Goal: Task Accomplishment & Management: Manage account settings

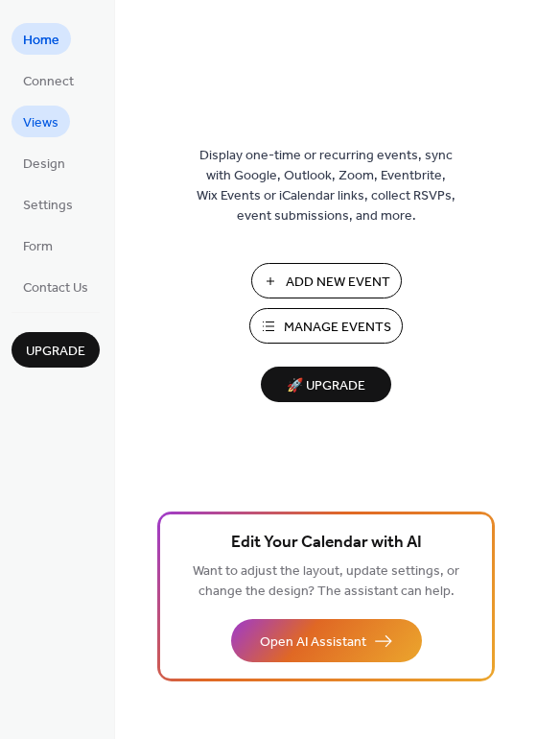
click at [34, 122] on span "Views" at bounding box center [40, 123] width 35 height 20
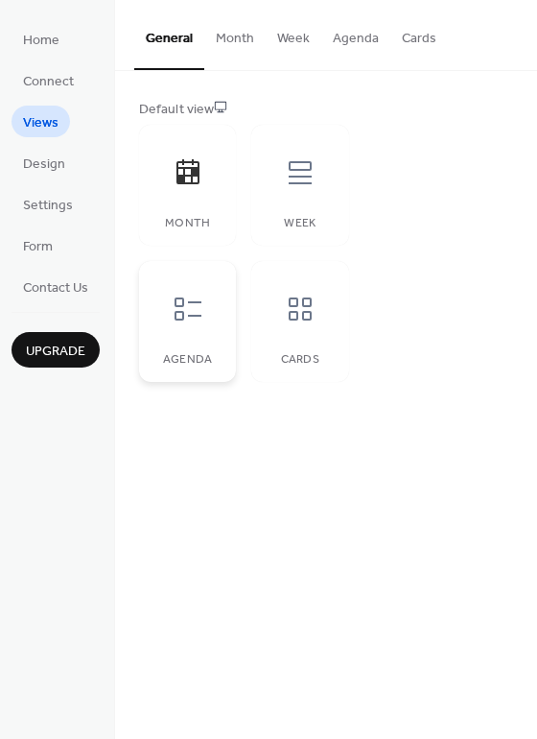
click at [201, 332] on div at bounding box center [188, 309] width 58 height 58
click at [49, 159] on span "Design" at bounding box center [44, 164] width 42 height 20
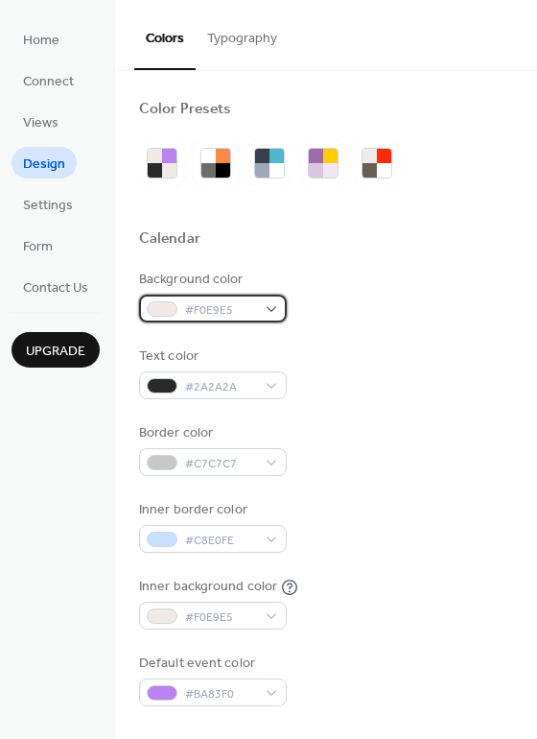
click at [245, 317] on span "#F0E9E5" at bounding box center [220, 310] width 71 height 20
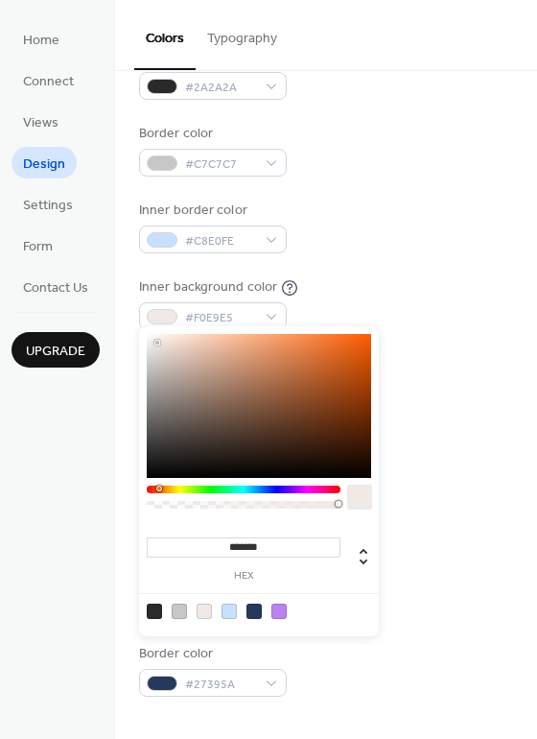
scroll to position [339, 0]
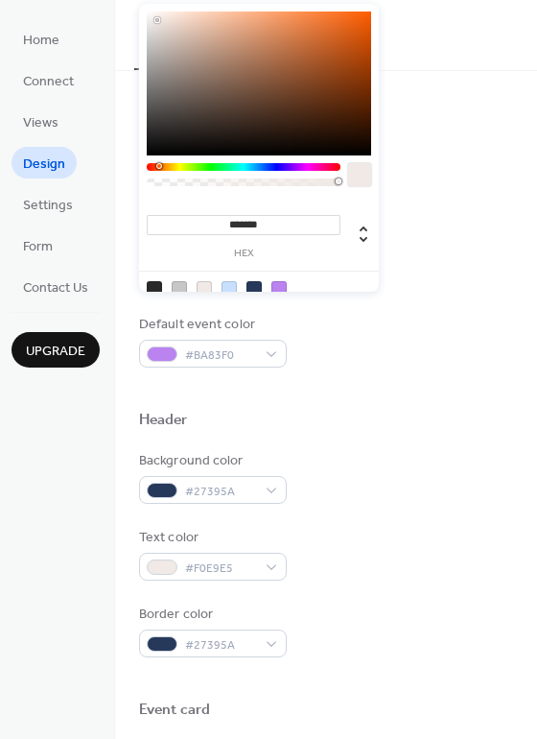
type input "***"
drag, startPoint x: 320, startPoint y: 183, endPoint x: 219, endPoint y: 180, distance: 101.7
click at [219, 180] on div at bounding box center [244, 182] width 188 height 8
type input "**********"
type input "**"
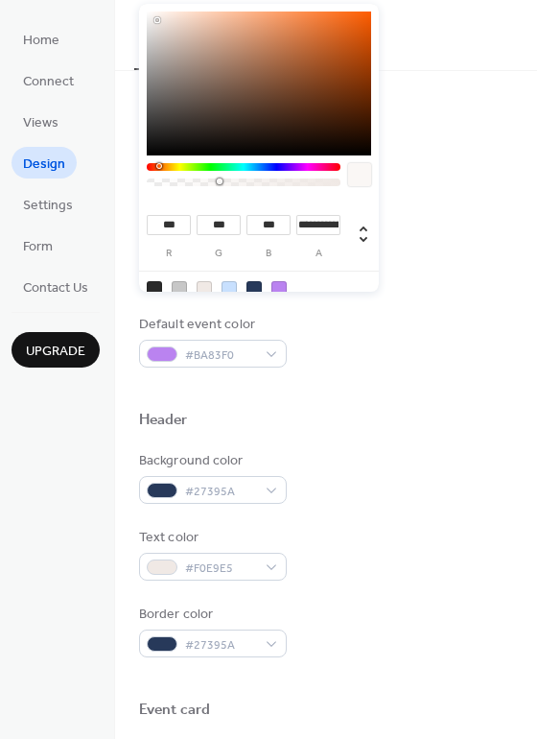
type input "**"
click at [177, 131] on div at bounding box center [259, 84] width 224 height 144
type input "**"
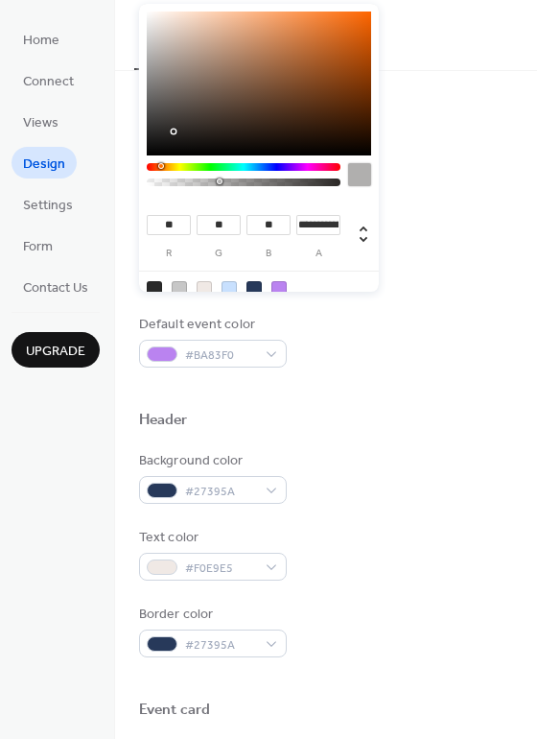
type input "**"
click at [153, 141] on div at bounding box center [259, 84] width 224 height 144
click at [485, 167] on div "Inner border color #C8E0FE" at bounding box center [326, 187] width 374 height 53
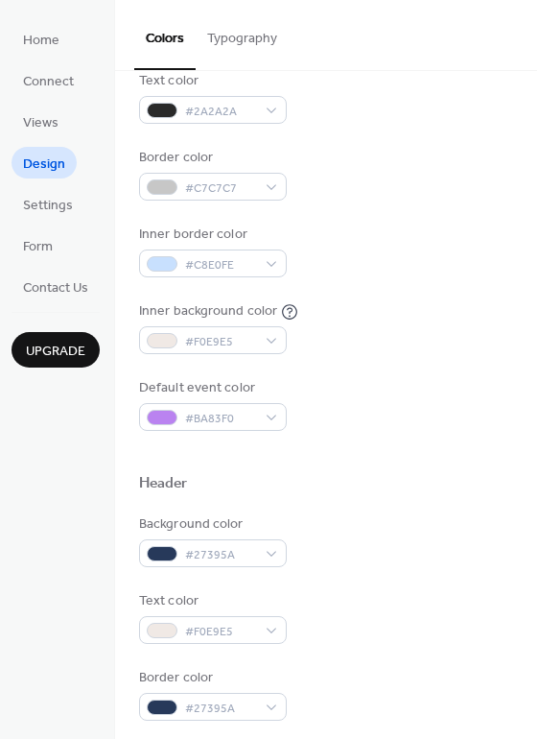
scroll to position [272, 0]
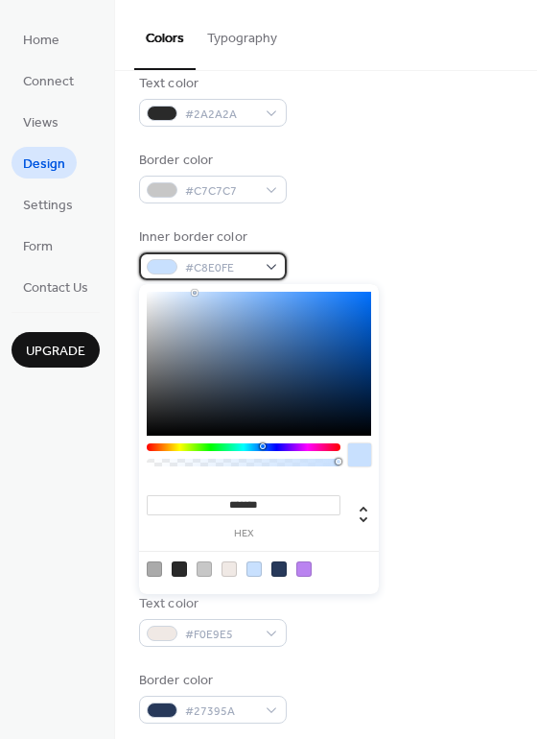
click at [229, 264] on span "#C8E0FE" at bounding box center [220, 268] width 71 height 20
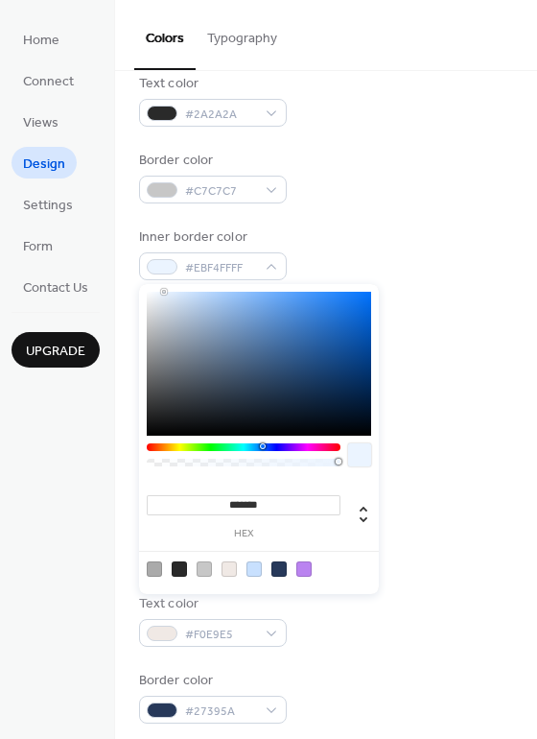
drag, startPoint x: 164, startPoint y: 291, endPoint x: 150, endPoint y: 296, distance: 15.5
click at [164, 292] on div at bounding box center [259, 364] width 224 height 144
click at [150, 296] on div at bounding box center [259, 364] width 224 height 144
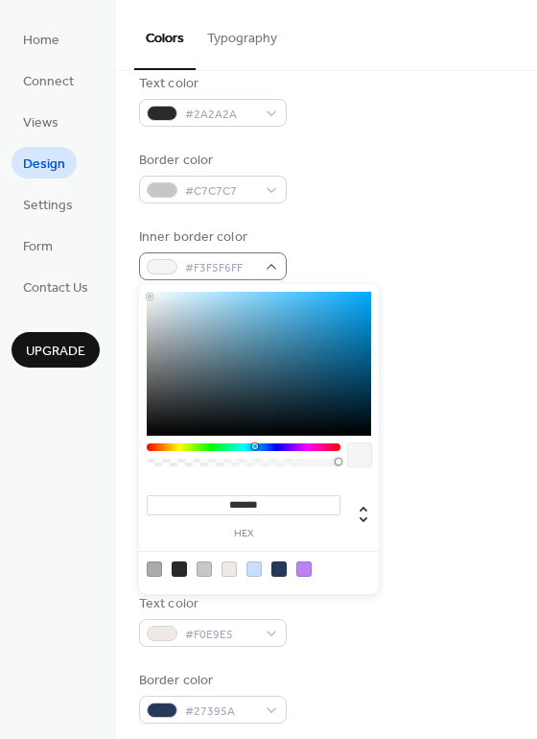
type input "*******"
click at [144, 276] on body "Home Connect Views Design Settings Form Contact Us Upgrade Design Upgrade Color…" at bounding box center [268, 369] width 537 height 739
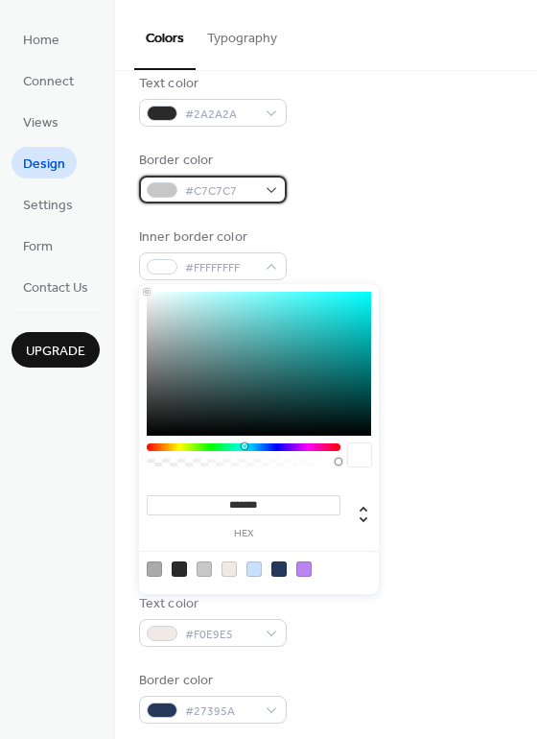
click at [237, 186] on span "#C7C7C7" at bounding box center [220, 191] width 71 height 20
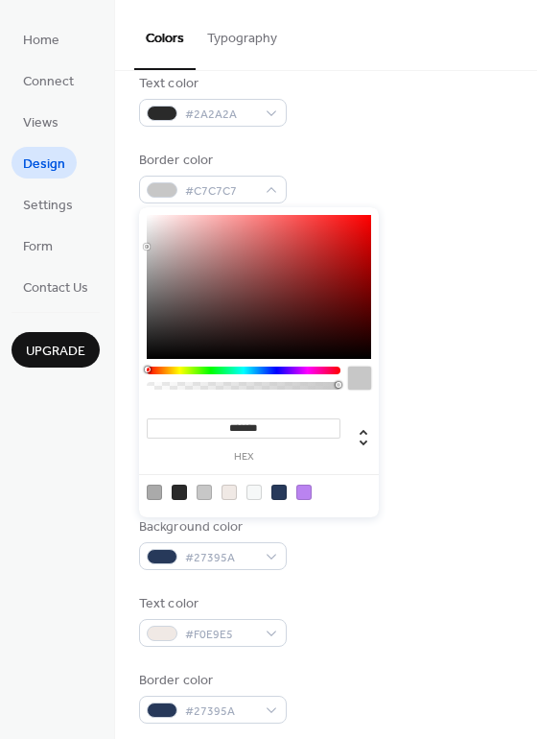
type input "*******"
click at [130, 207] on body "Home Connect Views Design Settings Form Contact Us Upgrade Design Upgrade Color…" at bounding box center [268, 369] width 537 height 739
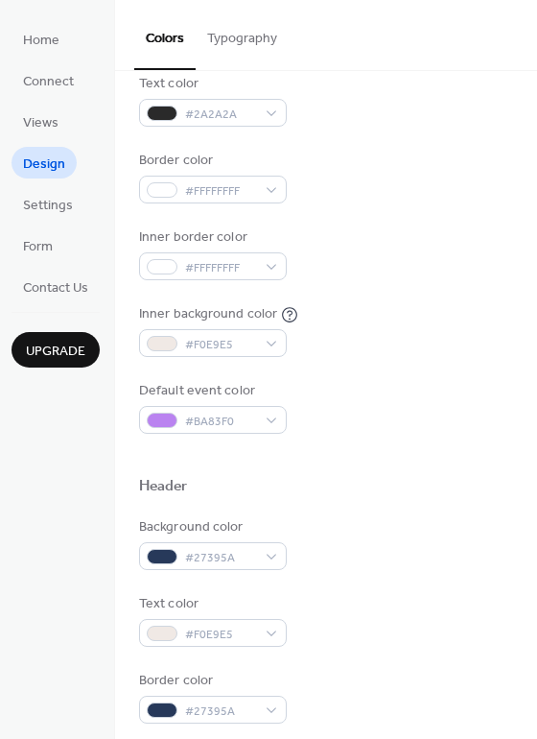
click at [389, 181] on div "Border color #FFFFFFFF" at bounding box center [326, 177] width 374 height 53
drag, startPoint x: 291, startPoint y: 182, endPoint x: 265, endPoint y: 192, distance: 27.6
click at [291, 182] on div "Border color #FFFFFFFF" at bounding box center [326, 177] width 374 height 53
click at [262, 192] on div "#FFFFFFFF" at bounding box center [213, 190] width 148 height 28
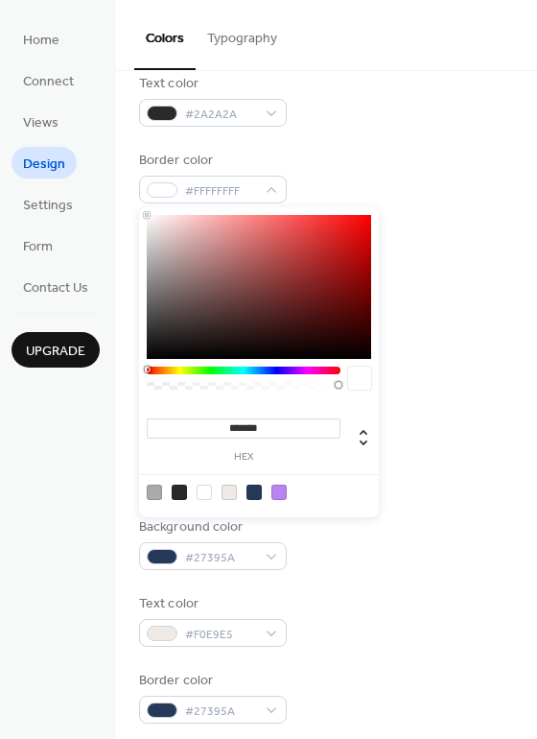
type input "***"
drag, startPoint x: 282, startPoint y: 383, endPoint x: 141, endPoint y: 378, distance: 141.1
click at [140, 380] on div "*** r *** g *** b * a" at bounding box center [259, 362] width 240 height 310
click at [360, 164] on div "Border color #FFFFFF00" at bounding box center [326, 177] width 374 height 53
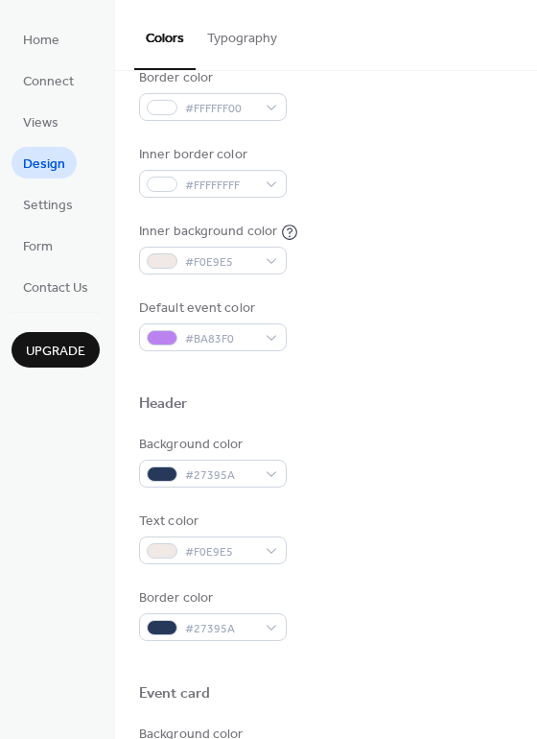
scroll to position [469, 0]
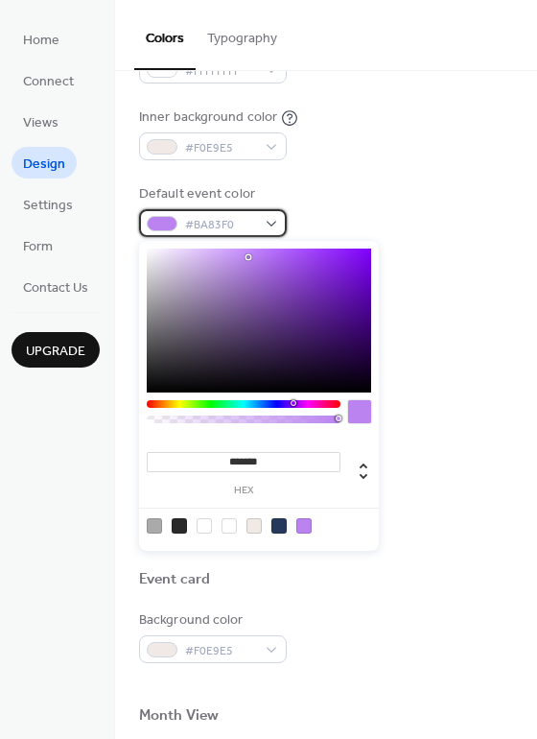
click at [224, 224] on span "#BA83F0" at bounding box center [220, 225] width 71 height 20
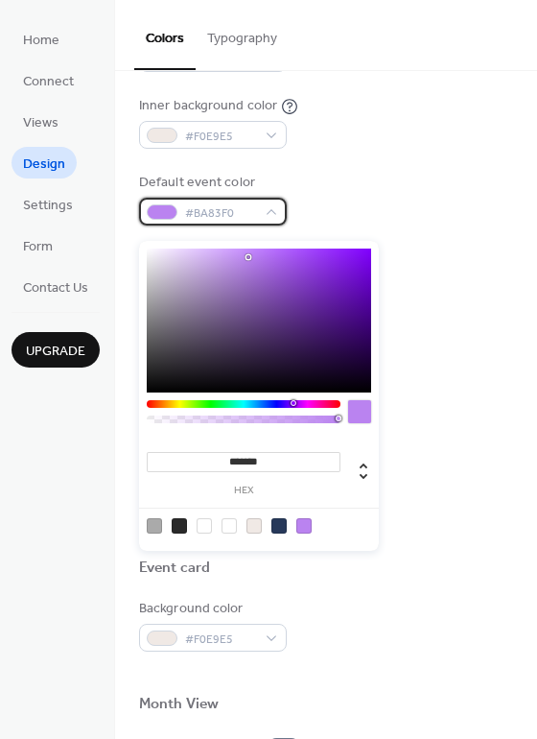
scroll to position [484, 0]
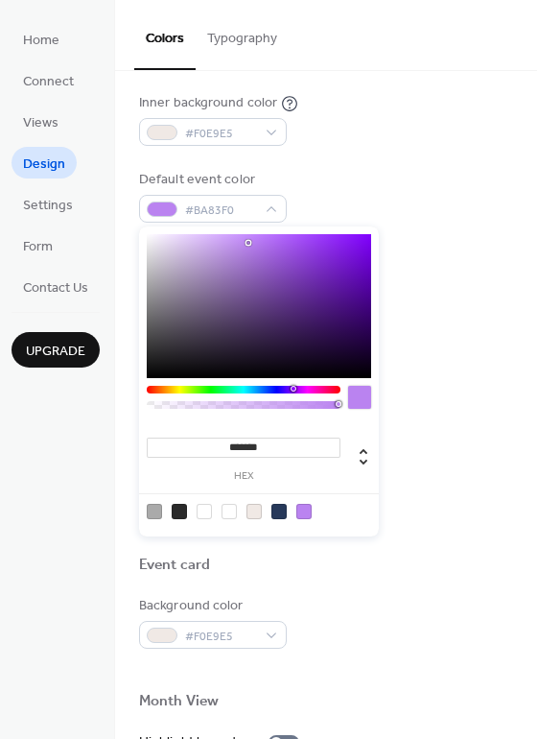
drag, startPoint x: 315, startPoint y: 390, endPoint x: 325, endPoint y: 386, distance: 11.6
click at [315, 390] on div at bounding box center [244, 390] width 194 height 8
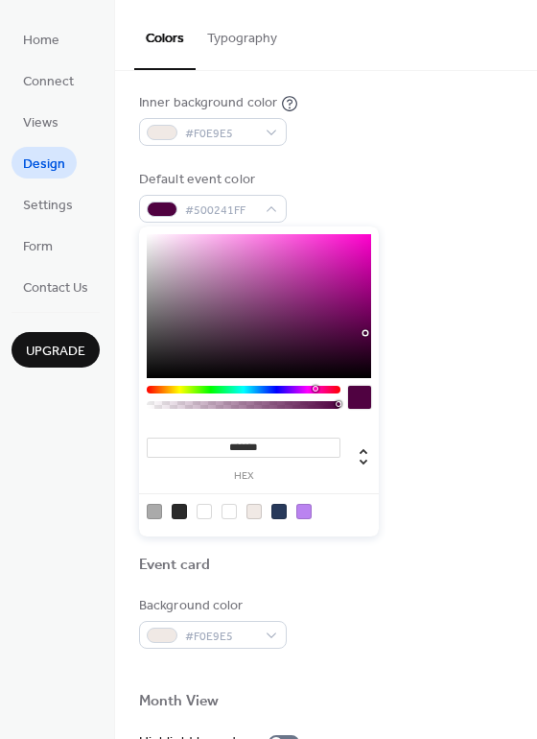
click at [365, 333] on div at bounding box center [259, 306] width 224 height 144
click at [341, 347] on div at bounding box center [259, 306] width 224 height 144
click at [352, 329] on div at bounding box center [259, 306] width 224 height 144
click at [319, 322] on div at bounding box center [259, 306] width 224 height 144
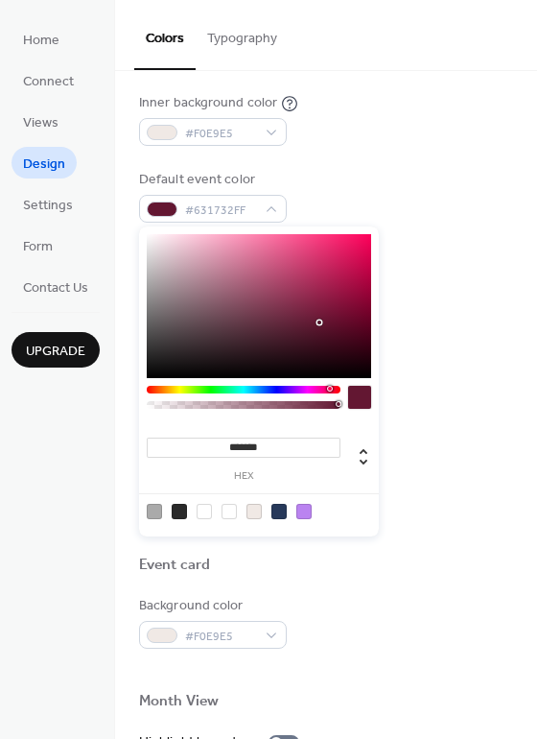
click at [329, 389] on div at bounding box center [244, 390] width 194 height 8
click at [351, 343] on div at bounding box center [259, 306] width 224 height 144
type input "*******"
click at [361, 322] on div at bounding box center [259, 306] width 224 height 144
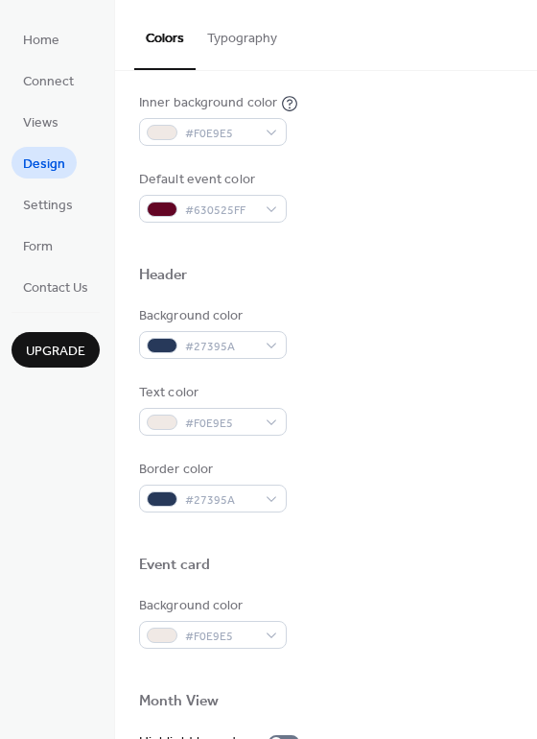
click at [444, 286] on div "Header" at bounding box center [326, 278] width 374 height 25
click at [242, 350] on span "#27395A" at bounding box center [220, 347] width 71 height 20
click at [356, 318] on div "Background color #27395A" at bounding box center [326, 332] width 374 height 53
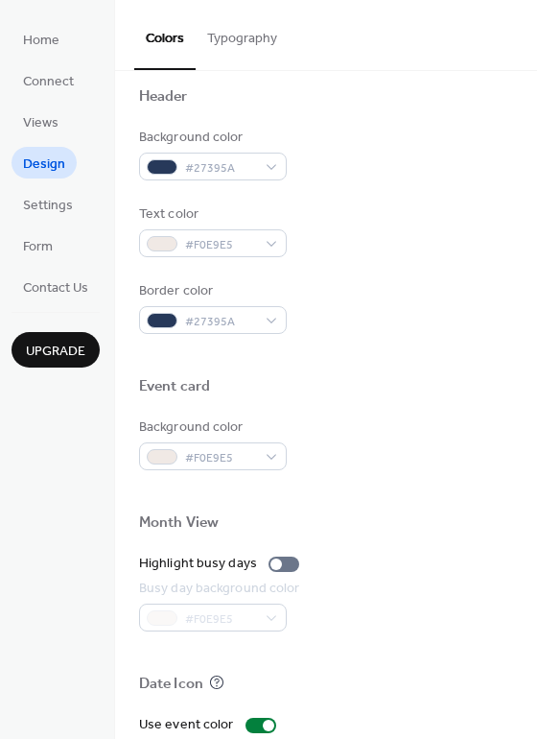
scroll to position [696, 0]
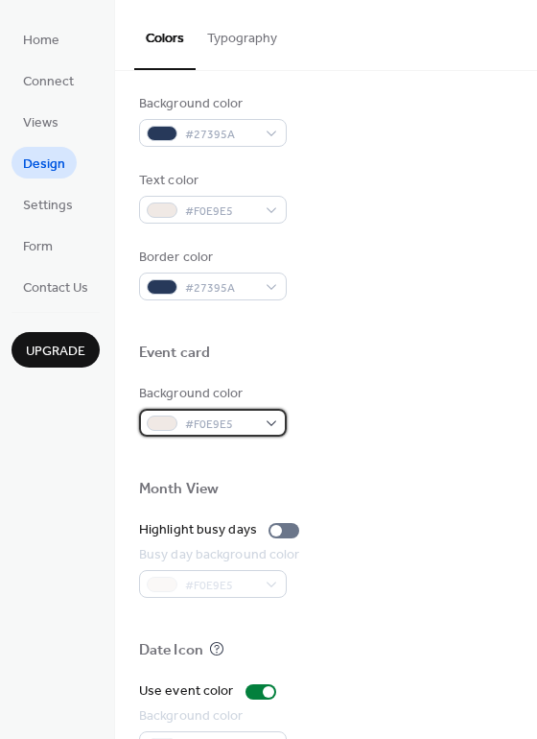
click at [263, 431] on div "#F0E9E5" at bounding box center [213, 423] width 148 height 28
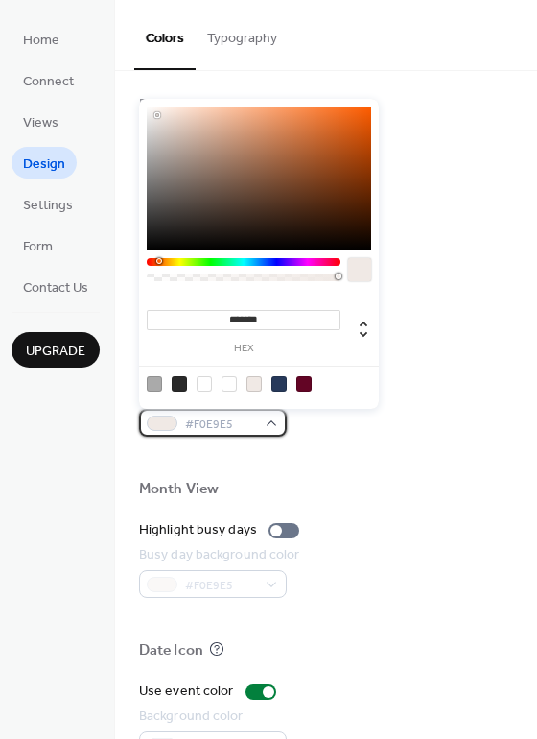
click at [263, 431] on div "#F0E9E5" at bounding box center [213, 423] width 148 height 28
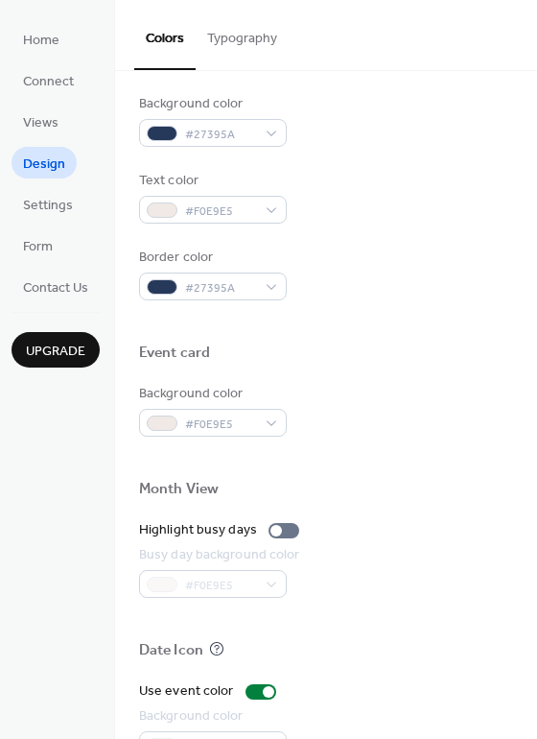
click at [331, 417] on div "Background color #F0E9E5" at bounding box center [326, 410] width 374 height 53
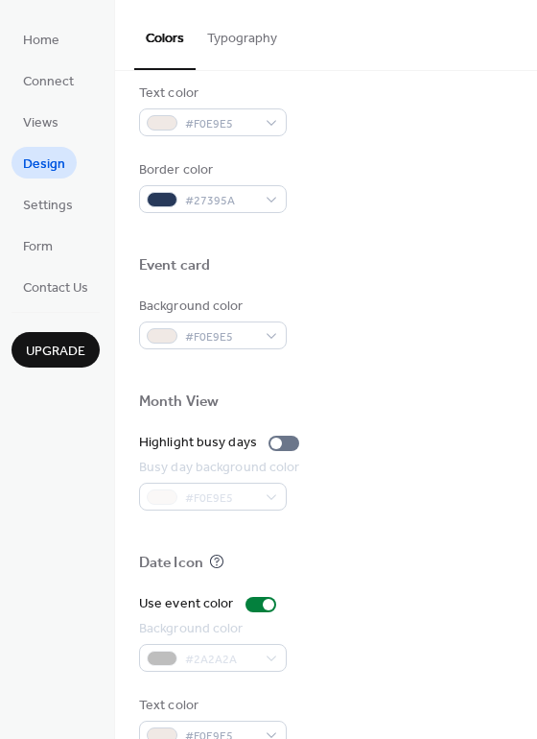
scroll to position [821, 0]
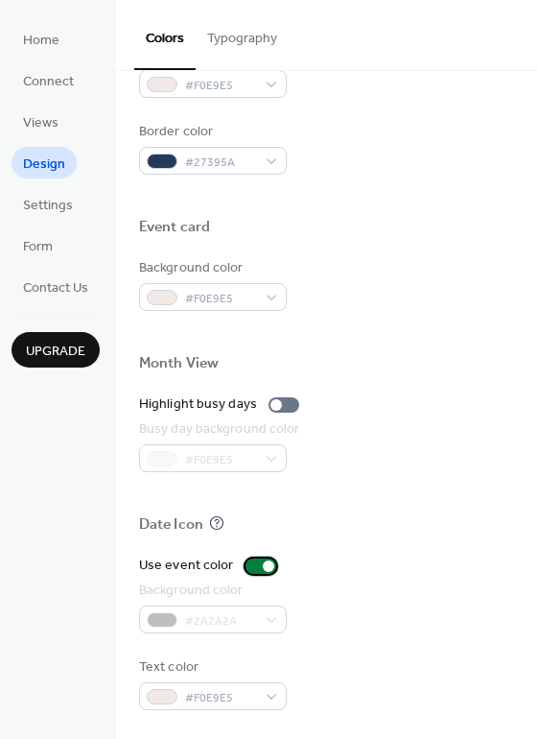
click at [246, 562] on div at bounding box center [261, 565] width 31 height 15
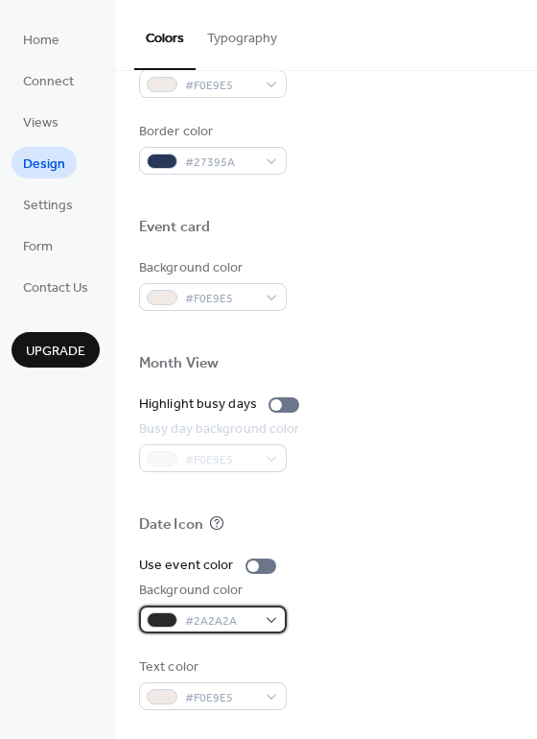
click at [235, 619] on span "#2A2A2A" at bounding box center [220, 621] width 71 height 20
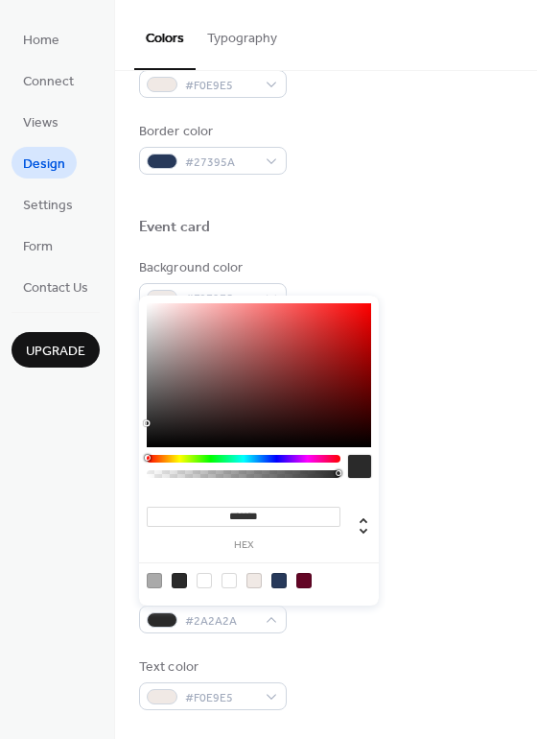
click at [296, 579] on div at bounding box center [303, 580] width 15 height 15
type input "*******"
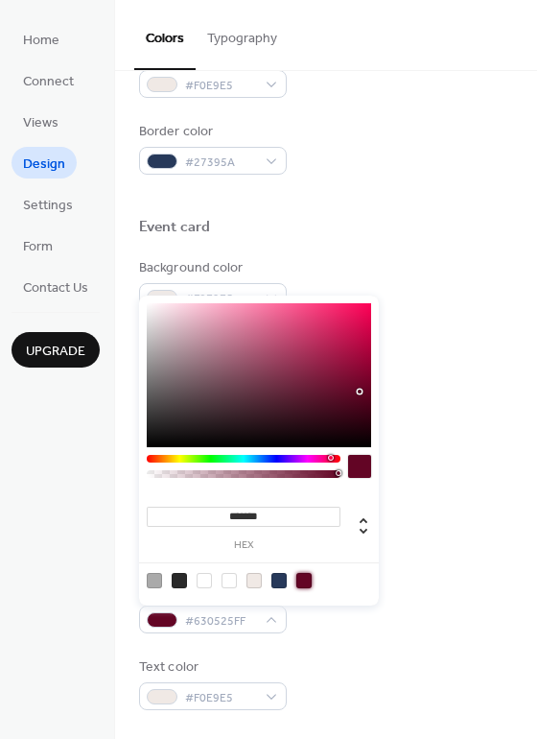
click at [413, 545] on div at bounding box center [326, 547] width 374 height 15
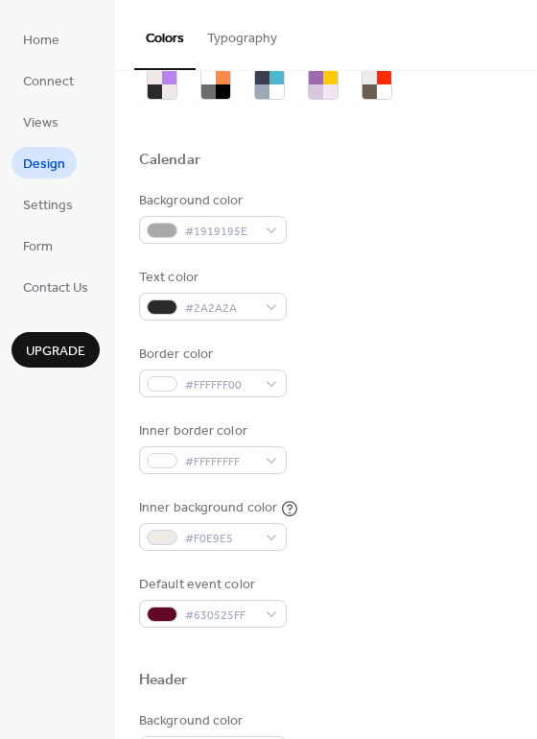
scroll to position [0, 0]
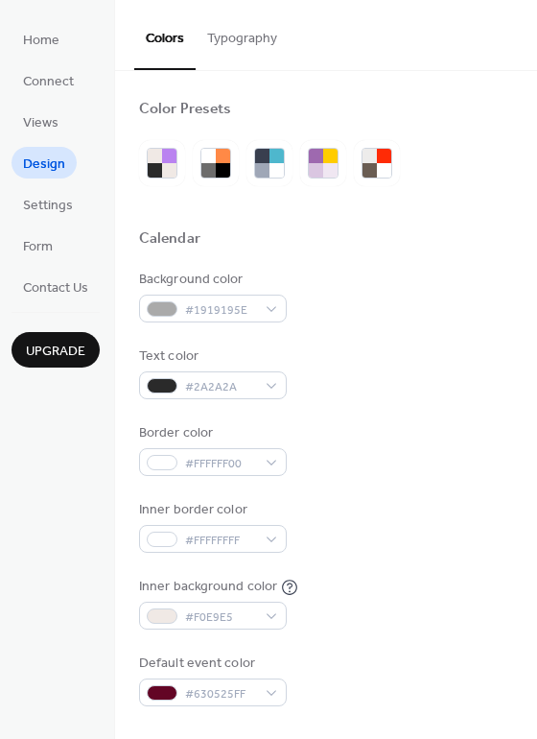
click at [240, 37] on button "Typography" at bounding box center [242, 34] width 93 height 68
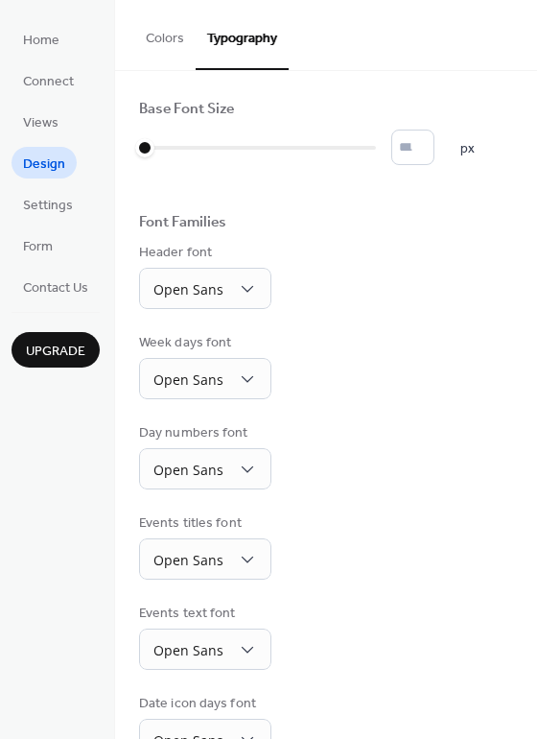
click at [55, 173] on span "Design" at bounding box center [44, 164] width 42 height 20
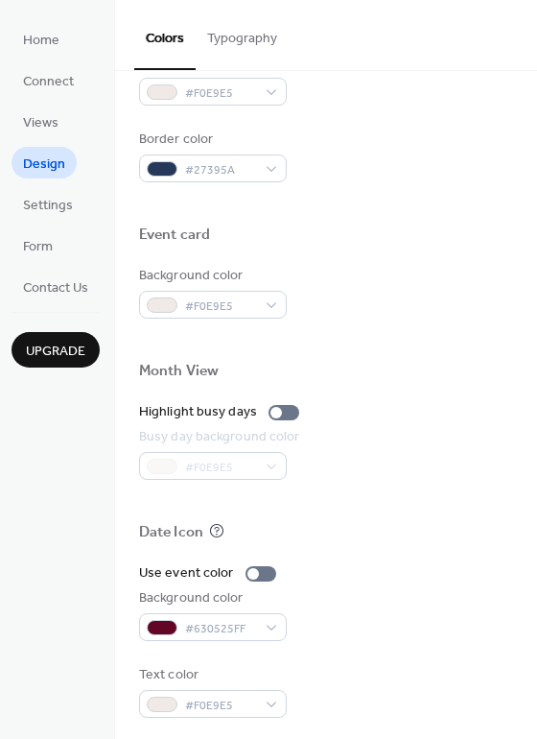
scroll to position [821, 0]
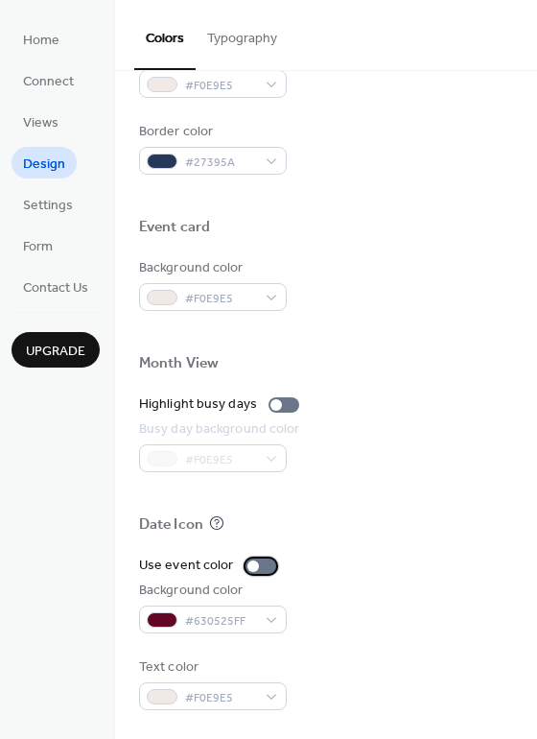
click at [236, 566] on label "Use event color" at bounding box center [211, 565] width 145 height 20
click at [263, 569] on div at bounding box center [269, 566] width 12 height 12
click at [361, 545] on div at bounding box center [326, 547] width 374 height 15
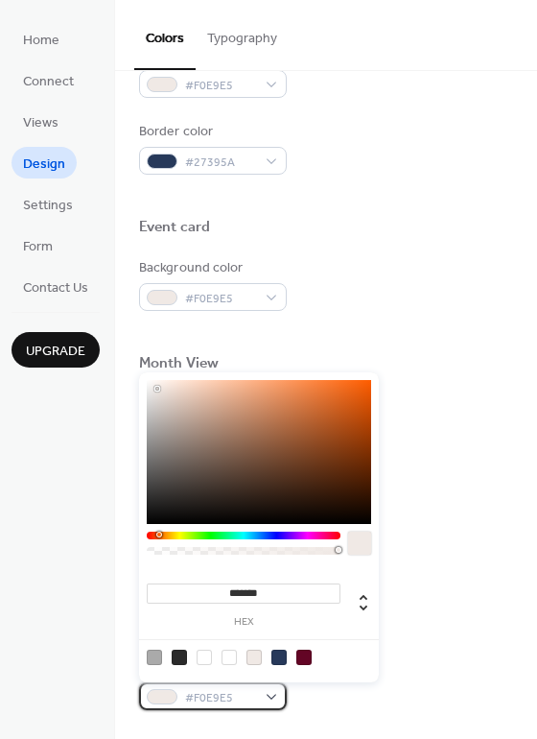
click at [238, 692] on span "#F0E9E5" at bounding box center [220, 698] width 71 height 20
click at [237, 690] on span "#F0E9E5" at bounding box center [220, 698] width 71 height 20
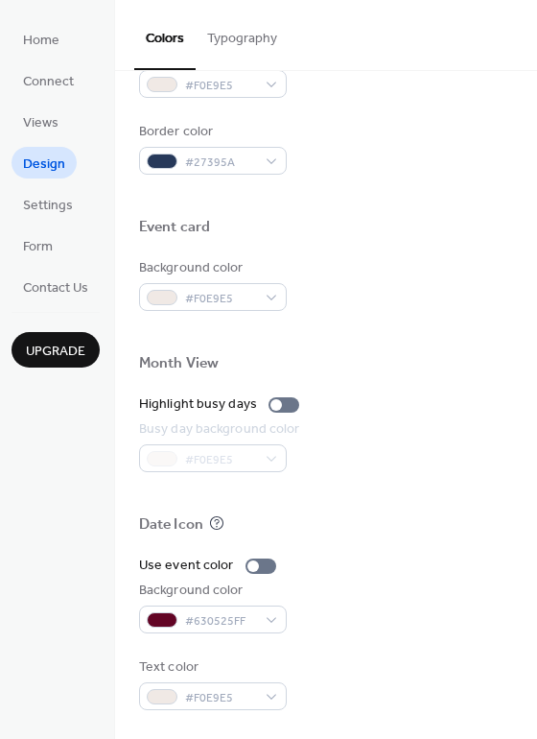
click at [384, 597] on div "Background color #630525FF" at bounding box center [326, 606] width 374 height 53
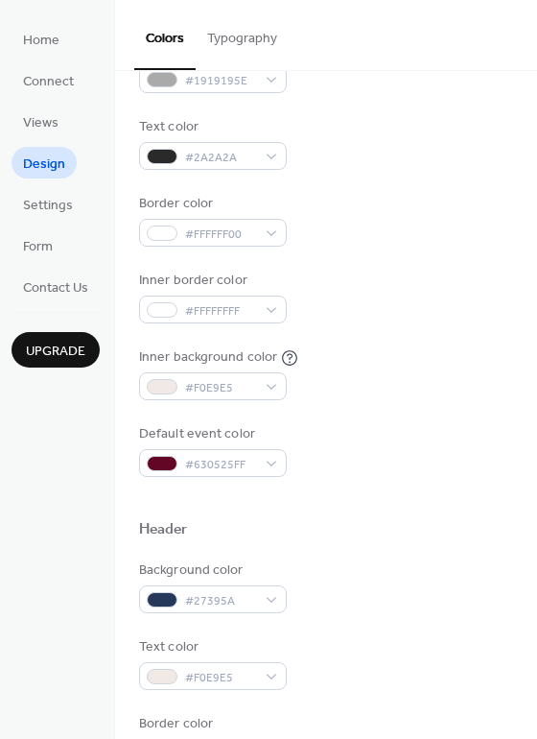
scroll to position [98, 0]
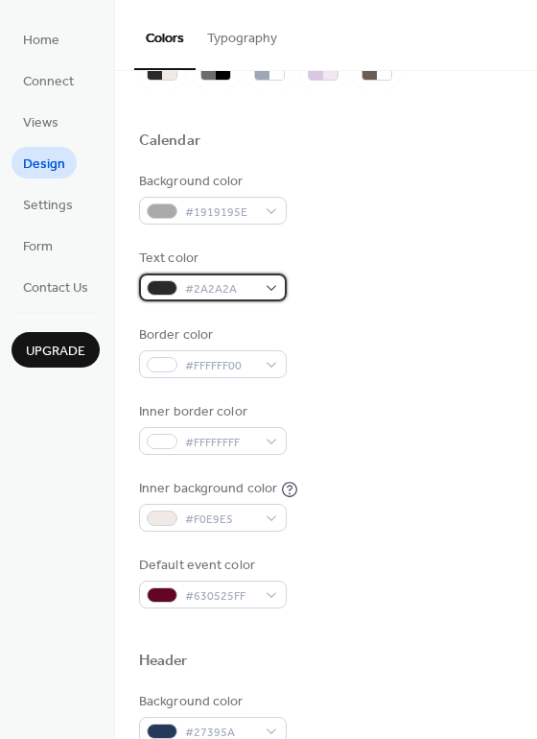
click at [205, 289] on span "#2A2A2A" at bounding box center [220, 289] width 71 height 20
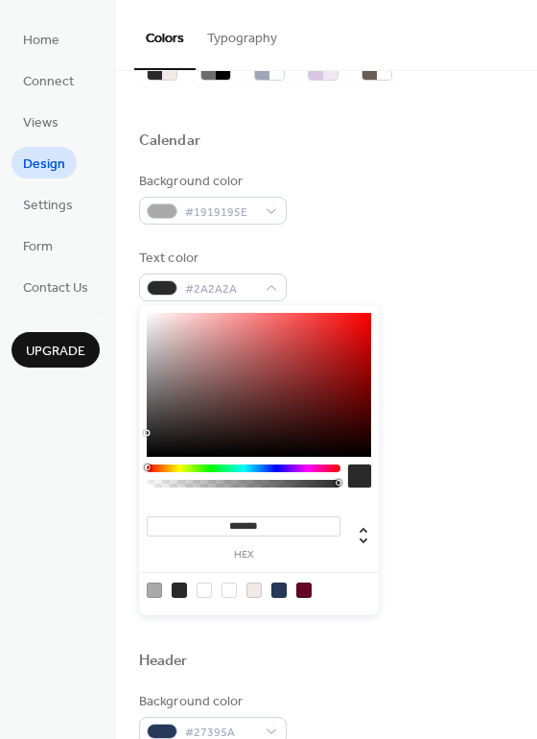
click at [154, 322] on div at bounding box center [259, 385] width 224 height 144
type input "*******"
drag, startPoint x: 153, startPoint y: 319, endPoint x: 134, endPoint y: 301, distance: 25.8
click at [134, 301] on body "Home Connect Views Design Settings Form Contact Us Upgrade Design Upgrade Color…" at bounding box center [268, 369] width 537 height 739
click at [350, 275] on div "Text color #FFFFFFFF" at bounding box center [326, 274] width 374 height 53
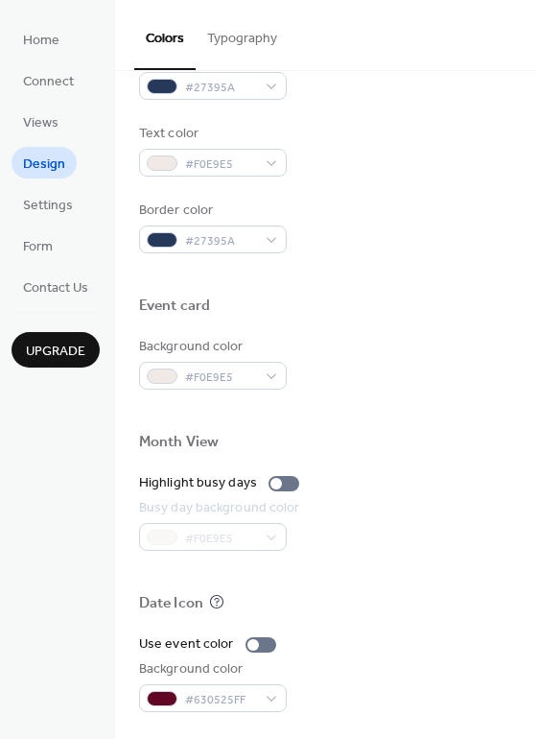
scroll to position [720, 0]
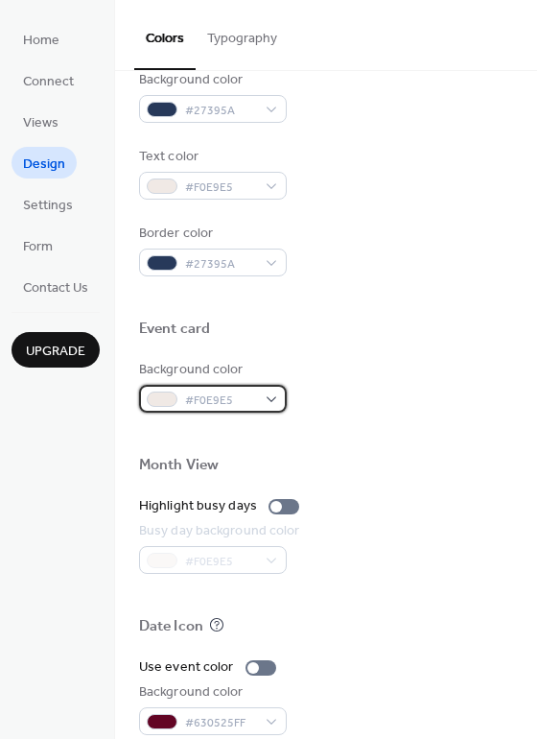
click at [258, 397] on div "#F0E9E5" at bounding box center [213, 399] width 148 height 28
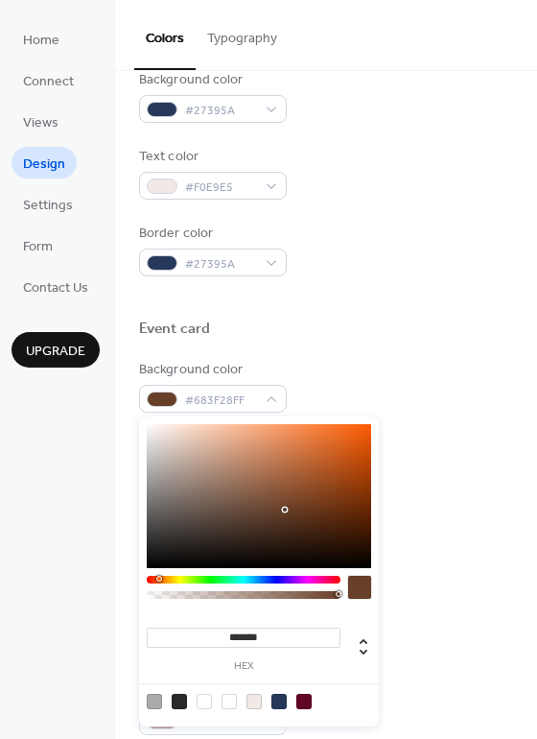
click at [285, 509] on div at bounding box center [259, 496] width 224 height 144
click at [305, 491] on div at bounding box center [259, 496] width 224 height 144
click at [285, 703] on div at bounding box center [278, 701] width 15 height 15
type input "*******"
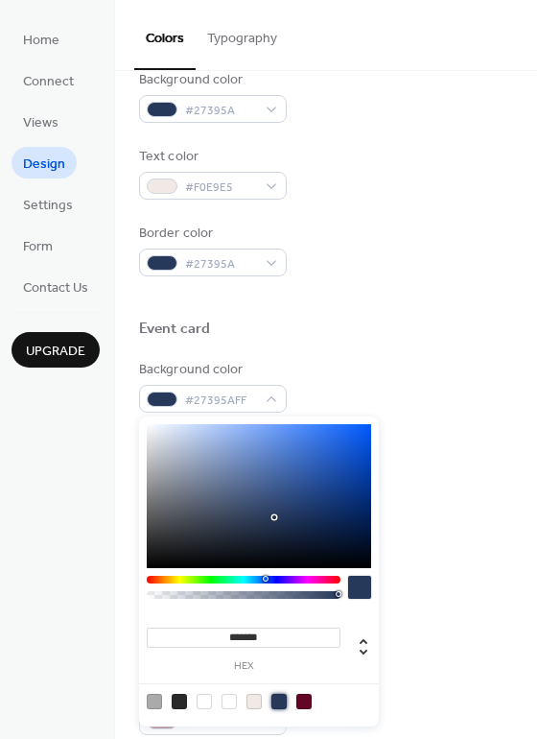
click at [396, 439] on div at bounding box center [326, 434] width 374 height 43
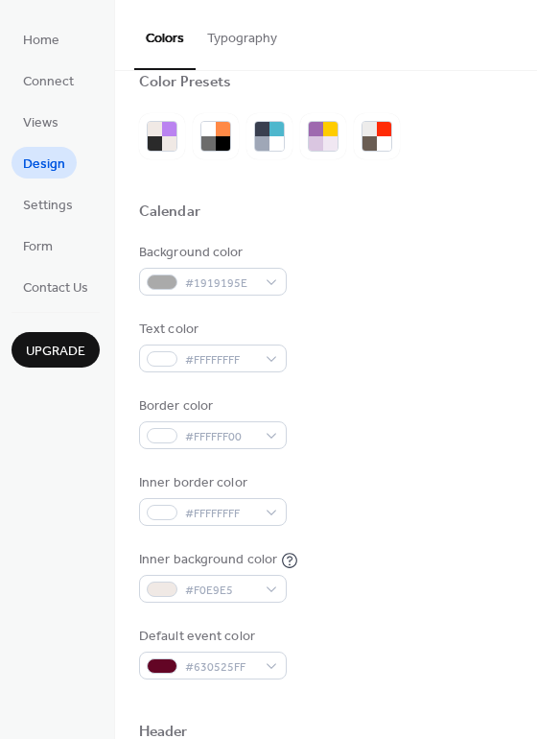
scroll to position [0, 0]
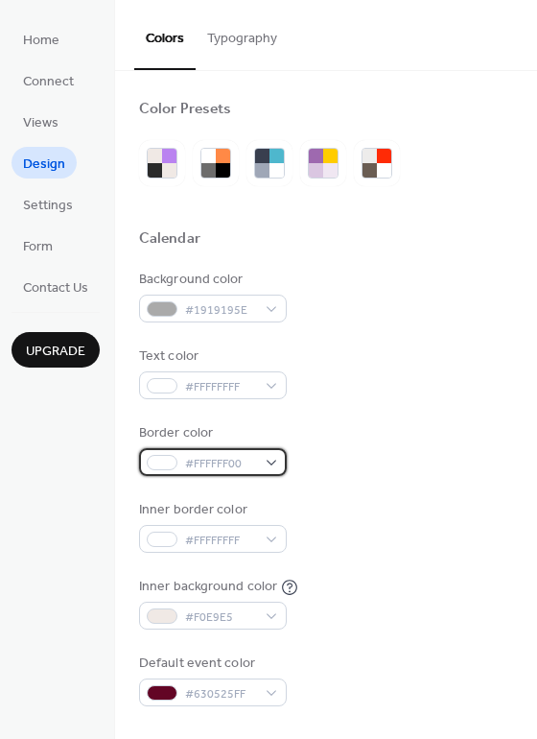
click at [246, 458] on span "#FFFFFF00" at bounding box center [220, 464] width 71 height 20
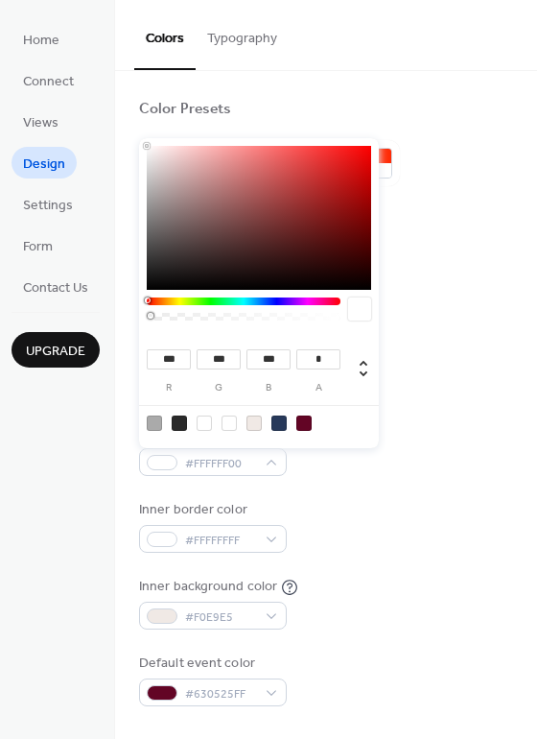
click at [281, 495] on div "Background color #1919195E Text color #FFFFFFFF Border color #FFFFFF00 Inner bo…" at bounding box center [326, 488] width 374 height 437
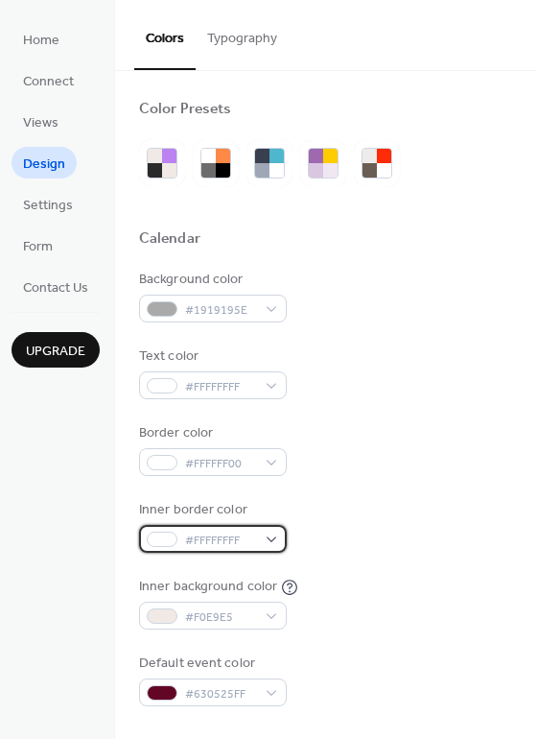
click at [227, 531] on span "#FFFFFFFF" at bounding box center [220, 541] width 71 height 20
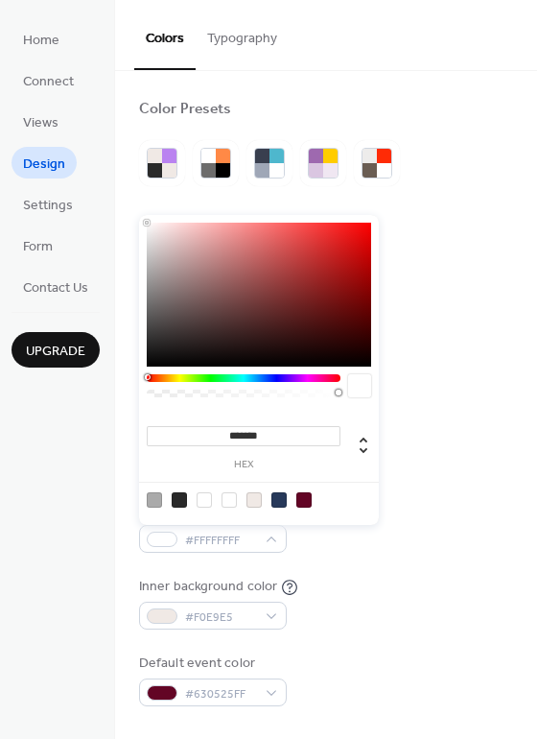
type input "***"
click at [265, 393] on div at bounding box center [244, 393] width 188 height 8
click at [219, 392] on div at bounding box center [244, 393] width 188 height 8
click at [194, 393] on div at bounding box center [244, 393] width 188 height 8
click at [210, 392] on div at bounding box center [244, 393] width 188 height 8
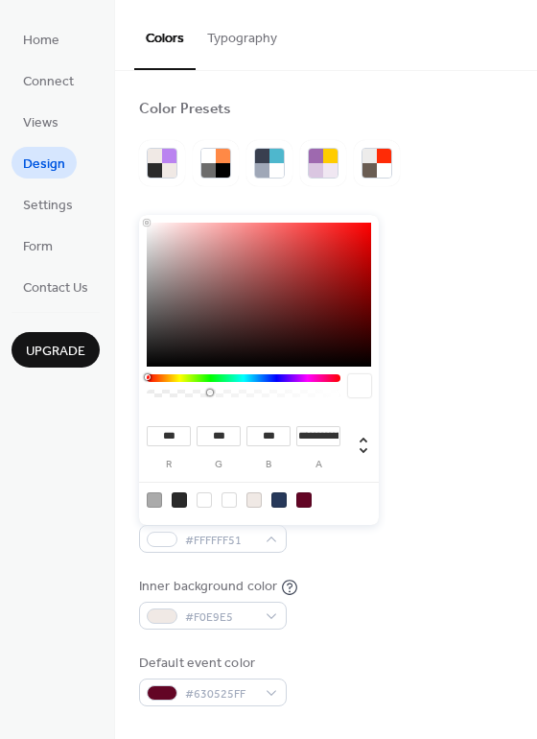
type input "**********"
click at [216, 392] on div at bounding box center [244, 393] width 188 height 8
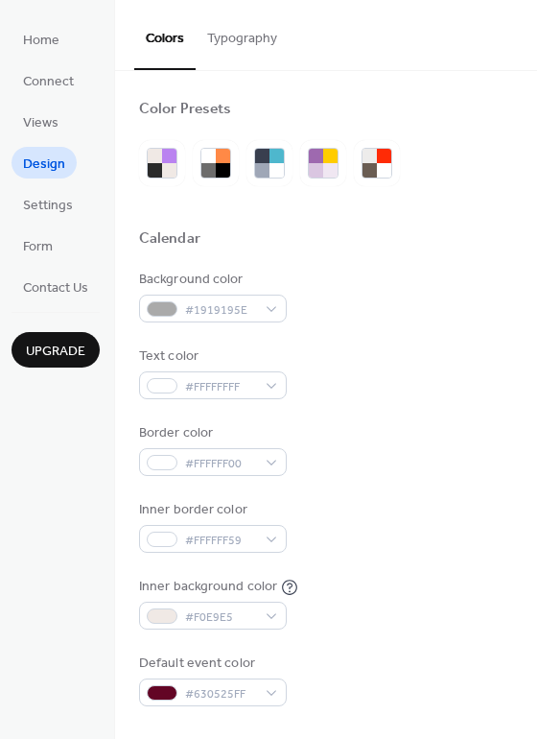
drag, startPoint x: 389, startPoint y: 372, endPoint x: 345, endPoint y: 320, distance: 67.4
click at [388, 371] on div "Text color #FFFFFFFF" at bounding box center [326, 372] width 374 height 53
click at [187, 300] on span "#1919195E" at bounding box center [220, 310] width 71 height 20
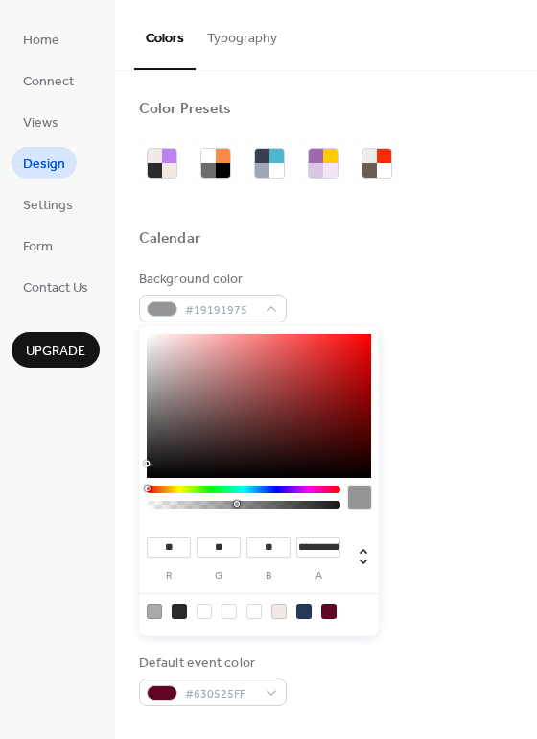
click at [234, 508] on div at bounding box center [244, 505] width 188 height 8
type input "**********"
click at [248, 508] on div at bounding box center [244, 505] width 188 height 8
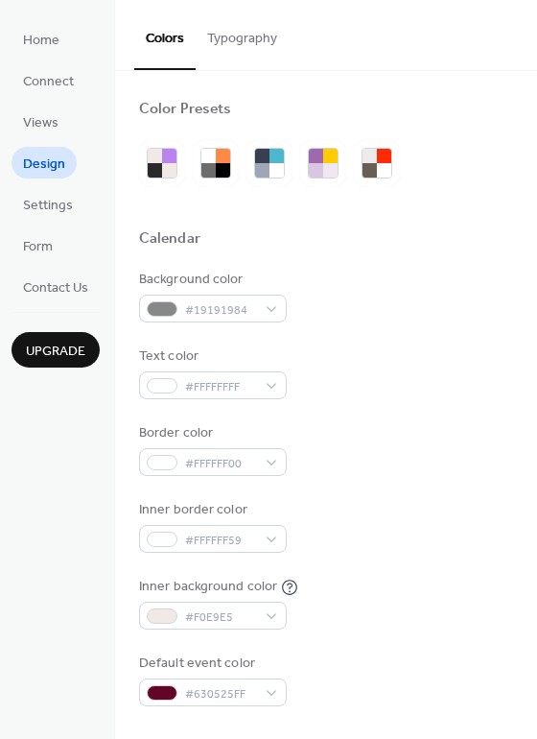
click at [446, 392] on div "Text color #FFFFFFFF" at bounding box center [326, 372] width 374 height 53
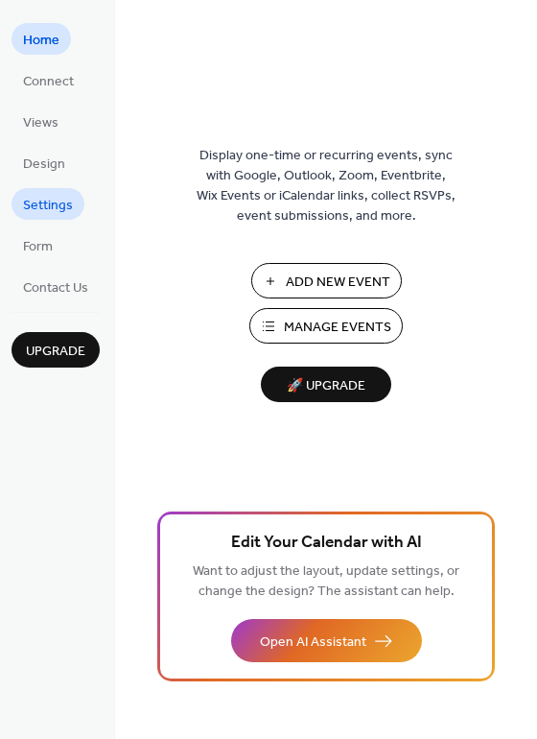
click at [51, 208] on span "Settings" at bounding box center [48, 206] width 50 height 20
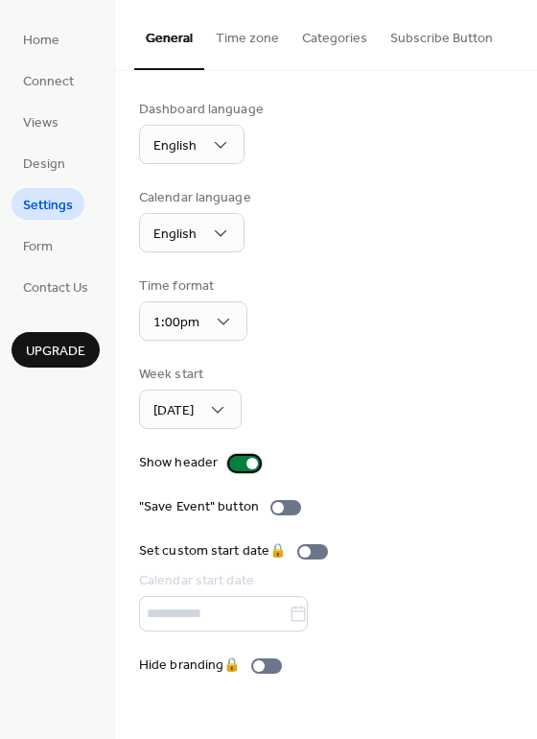
click at [242, 459] on div at bounding box center [244, 463] width 31 height 15
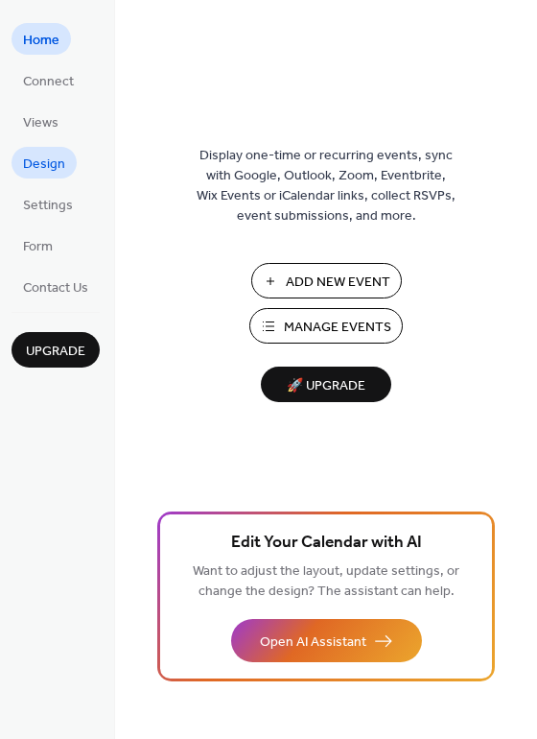
click at [47, 171] on span "Design" at bounding box center [44, 164] width 42 height 20
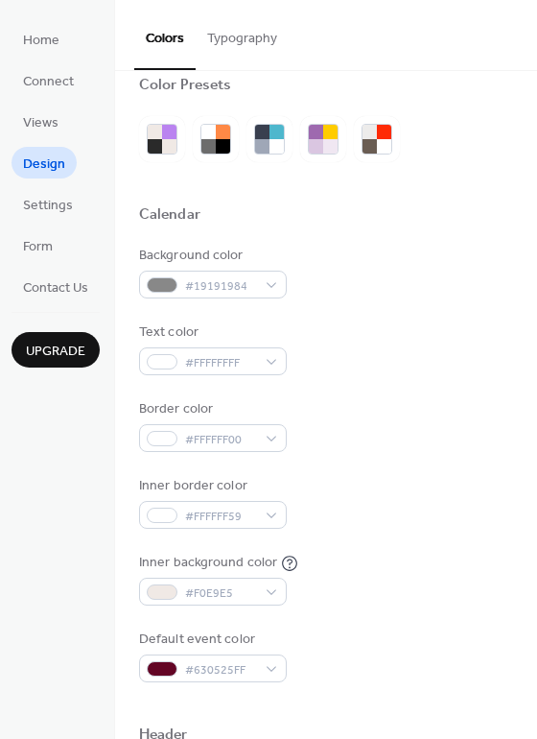
scroll to position [28, 0]
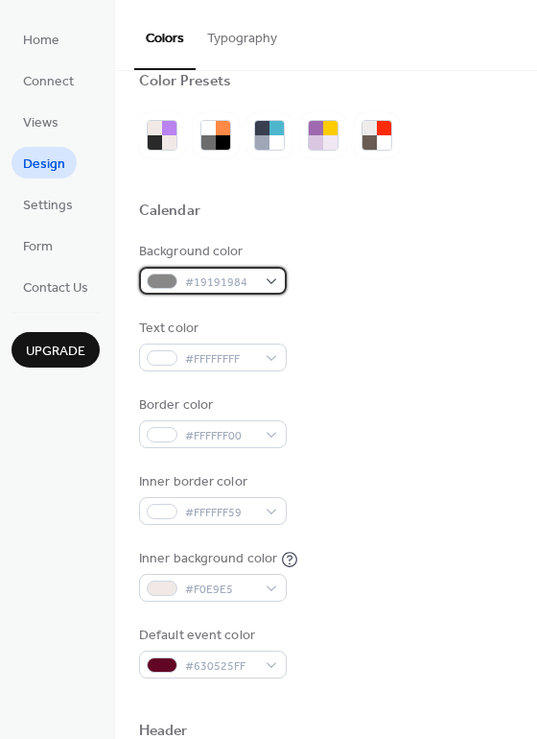
click at [240, 282] on span "#19191984" at bounding box center [220, 282] width 71 height 20
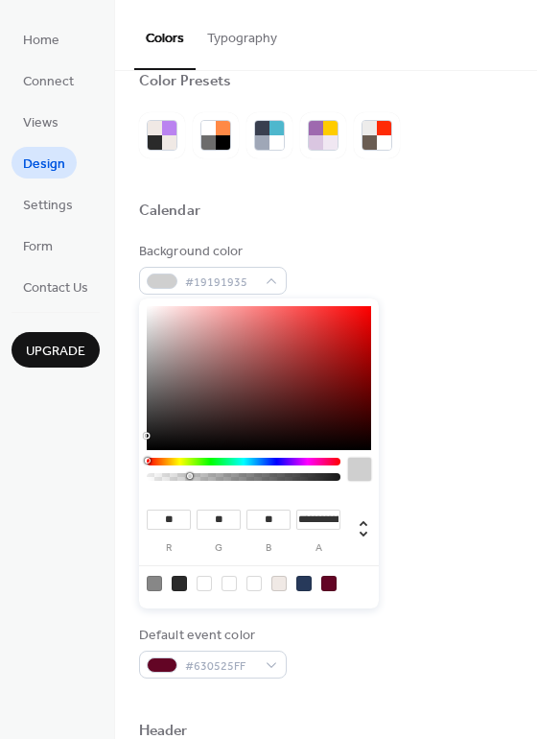
type input "***"
drag, startPoint x: 197, startPoint y: 484, endPoint x: 188, endPoint y: 476, distance: 11.6
click at [188, 476] on div at bounding box center [244, 477] width 188 height 8
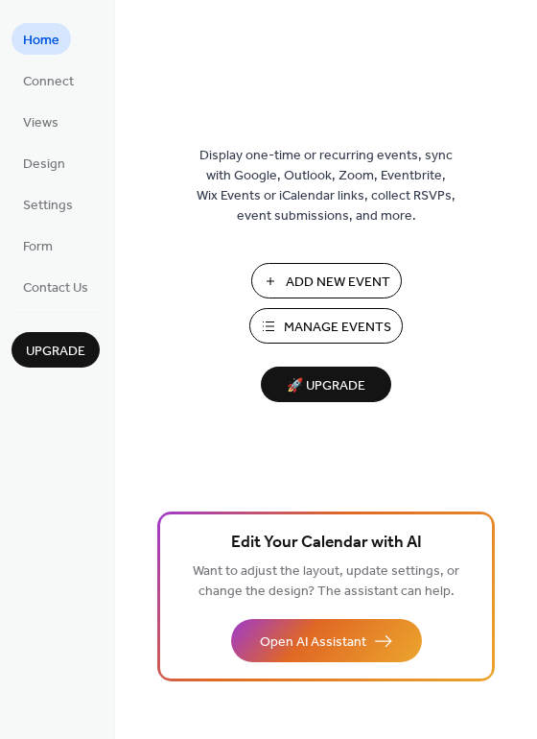
click at [53, 164] on span "Design" at bounding box center [44, 164] width 42 height 20
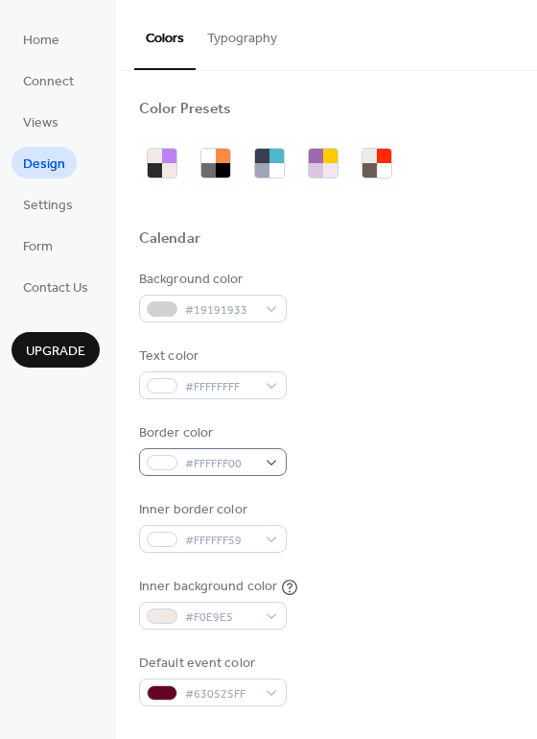
scroll to position [159, 0]
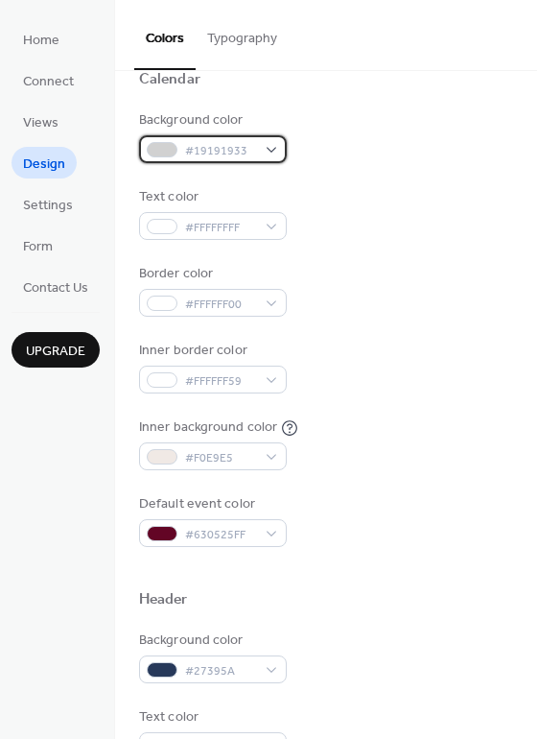
click at [210, 150] on span "#19191933" at bounding box center [220, 151] width 71 height 20
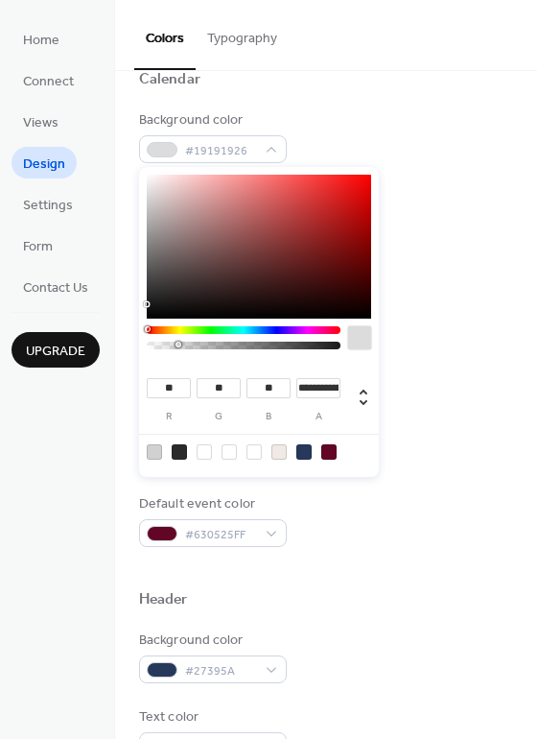
type input "*"
drag, startPoint x: 177, startPoint y: 346, endPoint x: 132, endPoint y: 342, distance: 45.3
click at [132, 342] on body "Home Connect Views Design Settings Form Contact Us Upgrade Design Upgrade Color…" at bounding box center [268, 369] width 537 height 739
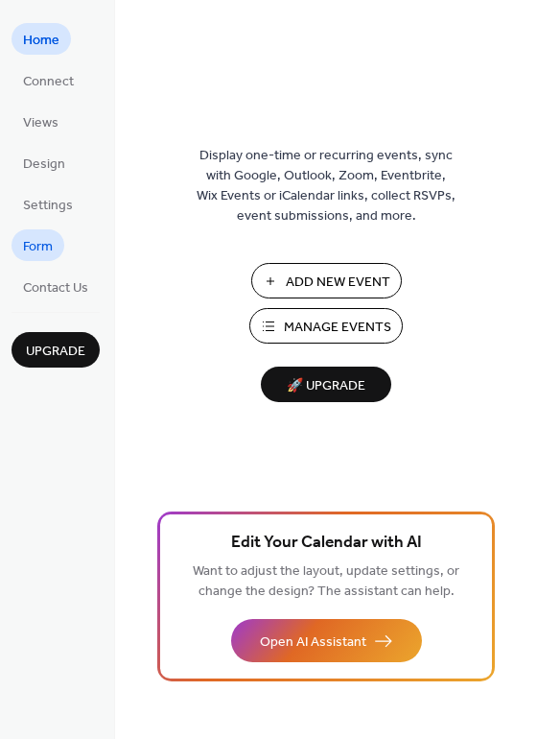
click at [27, 248] on span "Form" at bounding box center [38, 247] width 30 height 20
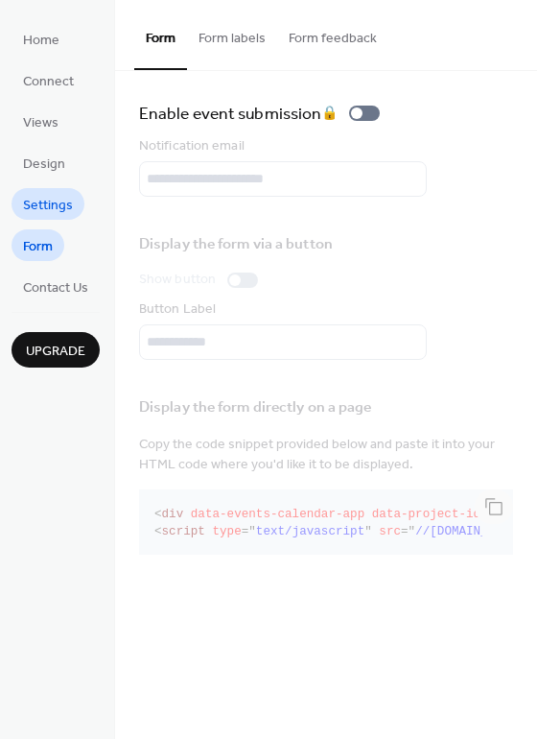
click at [51, 216] on span "Settings" at bounding box center [48, 206] width 50 height 20
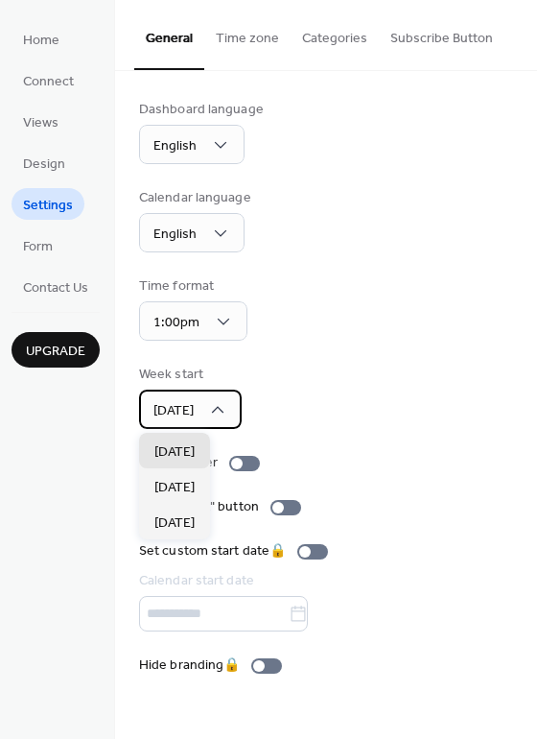
click at [179, 408] on span "[DATE]" at bounding box center [173, 411] width 40 height 26
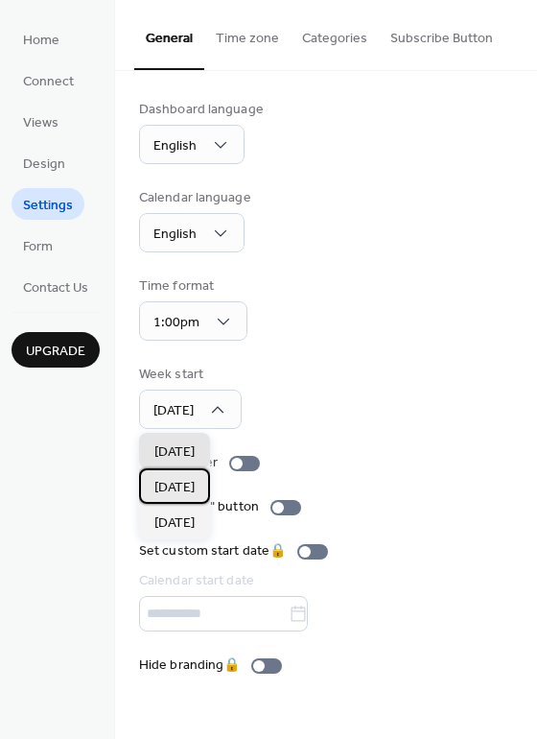
click at [195, 484] on span "[DATE]" at bounding box center [174, 488] width 40 height 20
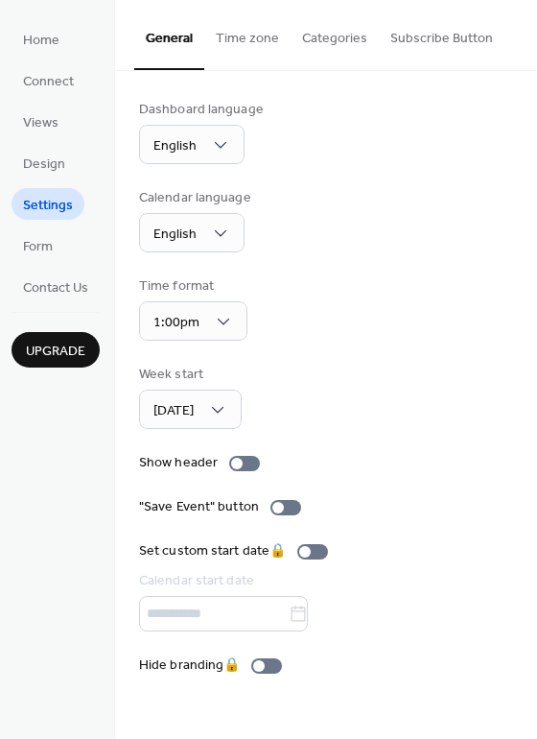
click at [344, 401] on div "Week start [DATE]" at bounding box center [326, 397] width 374 height 64
click at [256, 45] on button "Time zone" at bounding box center [247, 34] width 86 height 68
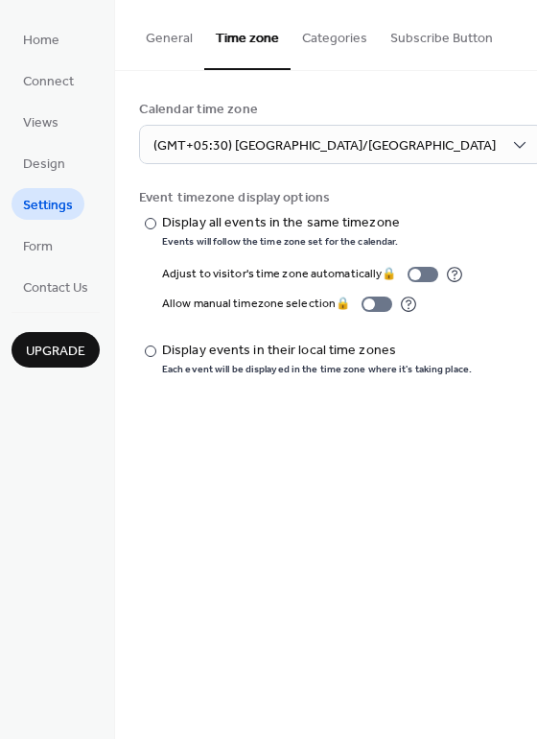
click at [324, 31] on button "Categories" at bounding box center [335, 34] width 88 height 68
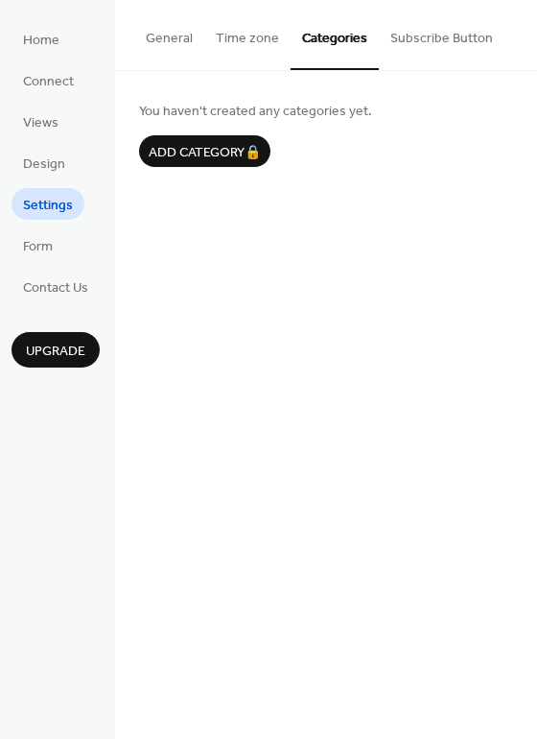
click at [392, 34] on button "Subscribe Button" at bounding box center [442, 34] width 126 height 68
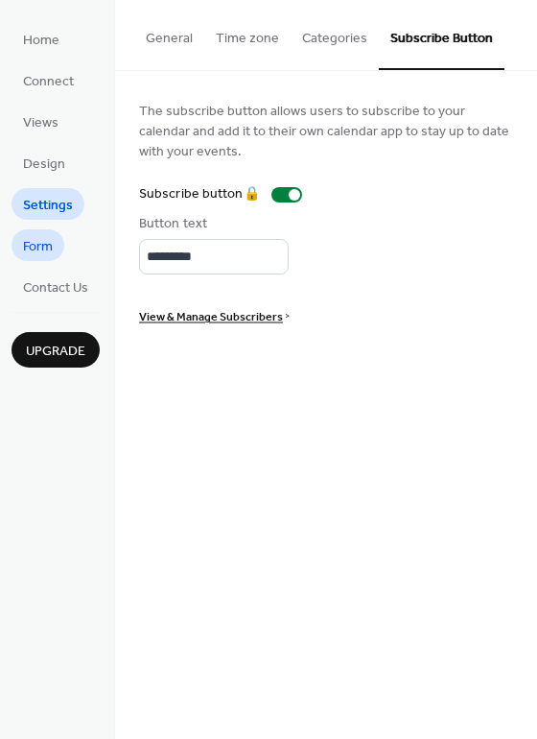
click at [49, 241] on span "Form" at bounding box center [38, 247] width 30 height 20
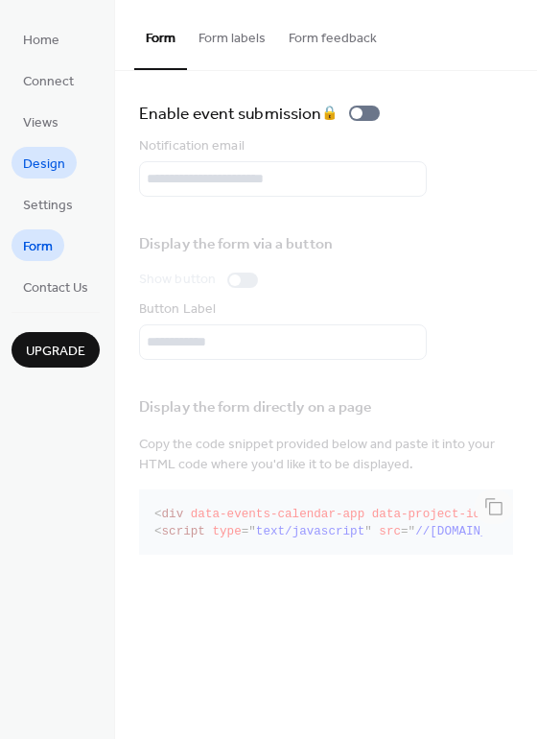
click at [57, 171] on span "Design" at bounding box center [44, 164] width 42 height 20
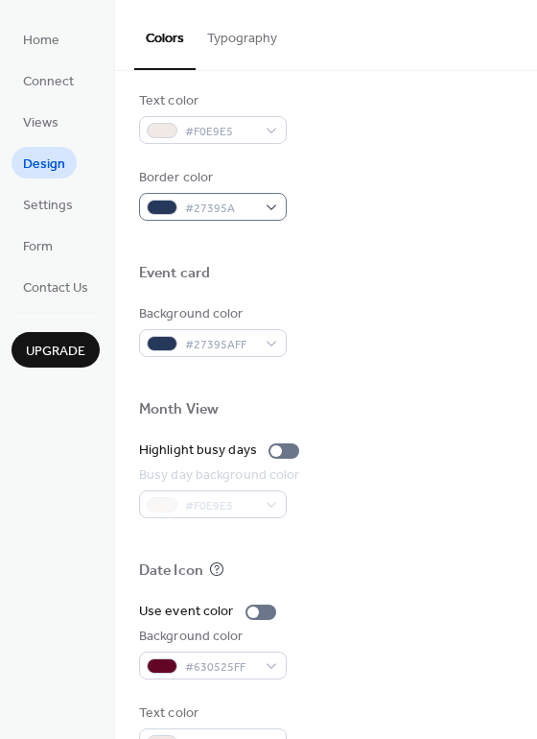
scroll to position [821, 0]
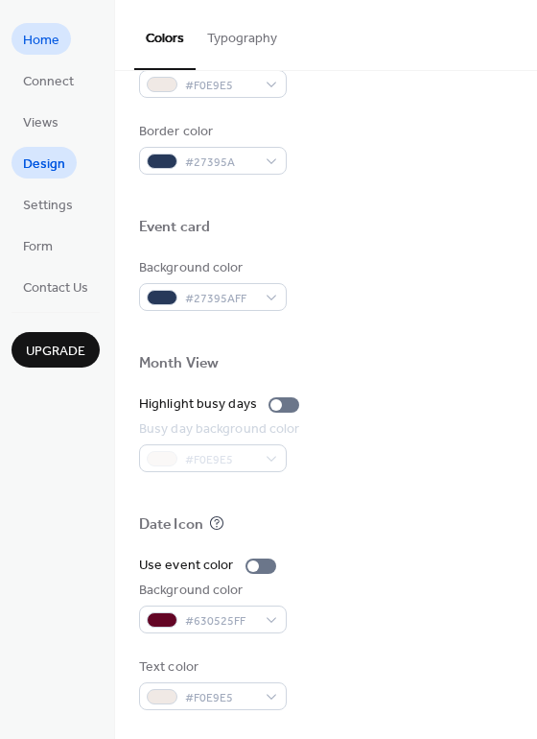
click at [45, 49] on span "Home" at bounding box center [41, 41] width 36 height 20
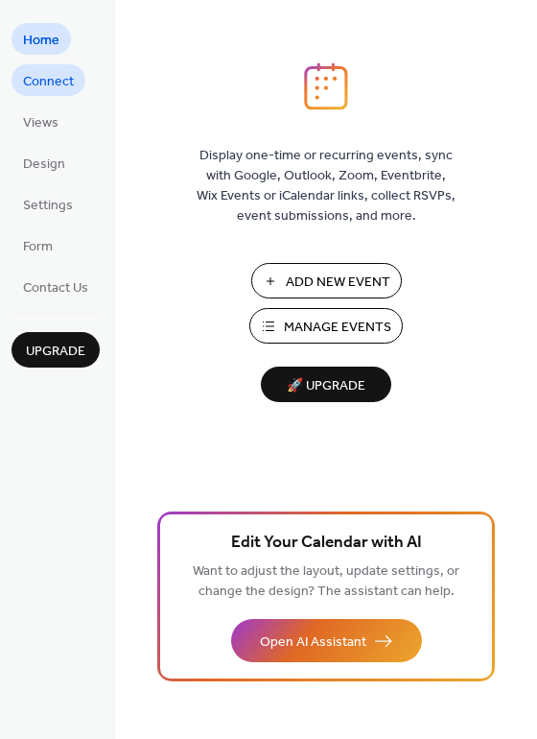
click at [53, 79] on span "Connect" at bounding box center [48, 82] width 51 height 20
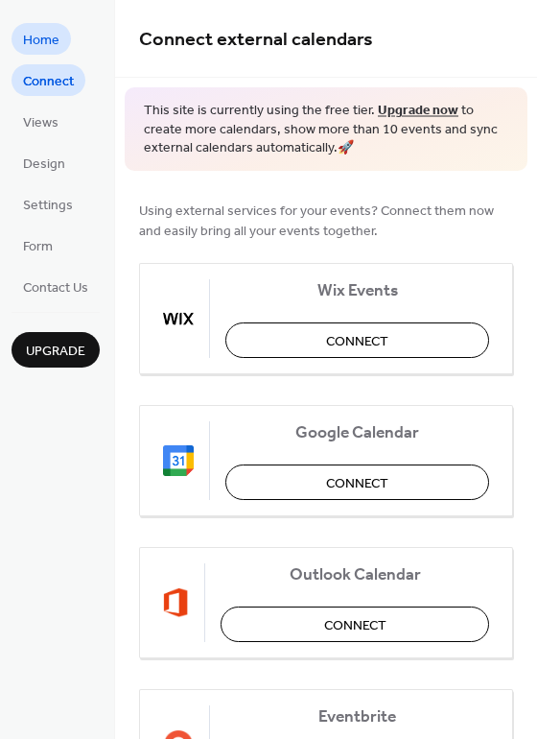
click at [44, 38] on span "Home" at bounding box center [41, 41] width 36 height 20
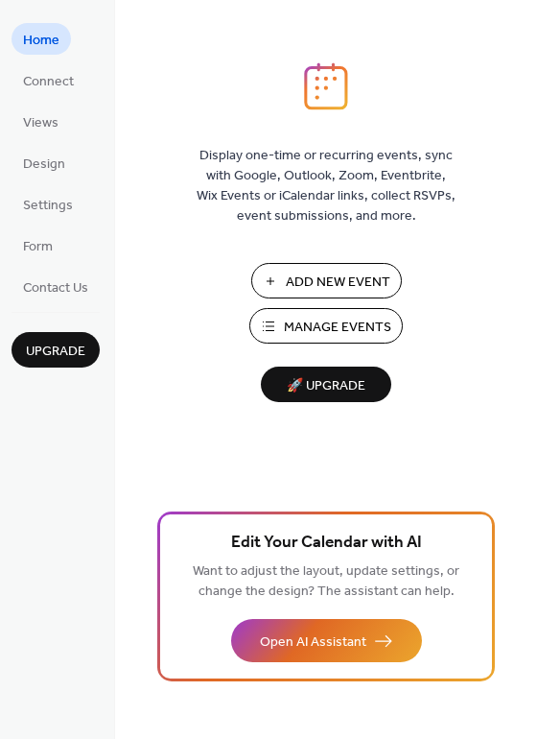
click at [319, 318] on span "Manage Events" at bounding box center [337, 328] width 107 height 20
